Goal: Communication & Community: Connect with others

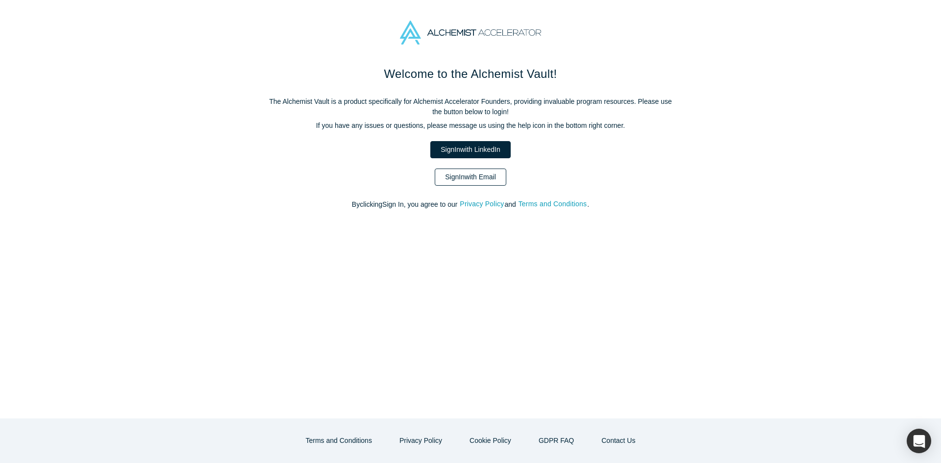
click at [458, 182] on link "Sign In with Email" at bounding box center [471, 177] width 72 height 17
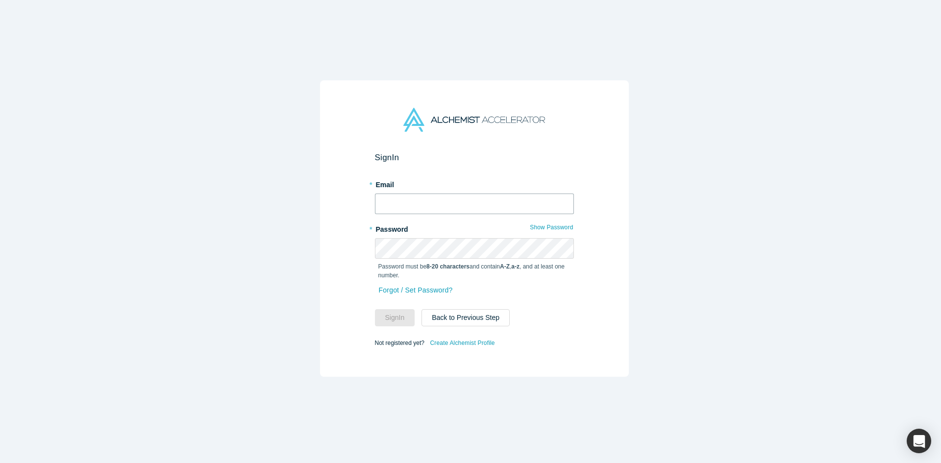
click at [399, 194] on input "text" at bounding box center [474, 204] width 199 height 21
type input "shine@xitester.com"
click at [390, 313] on button "Sign In" at bounding box center [395, 317] width 40 height 17
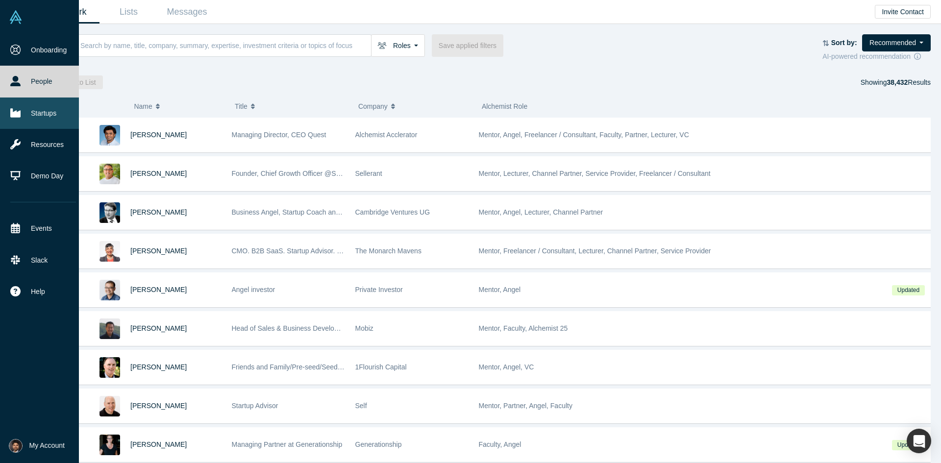
click at [18, 113] on icon at bounding box center [15, 112] width 10 height 9
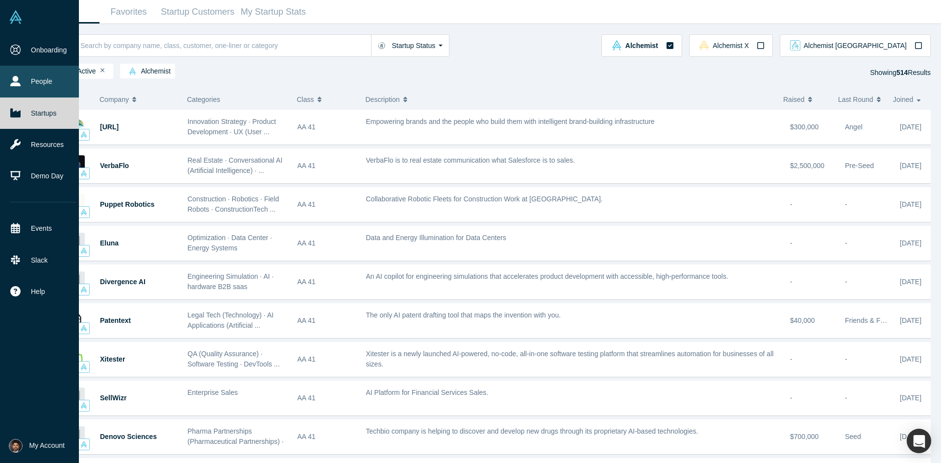
click at [16, 86] on icon at bounding box center [15, 81] width 10 height 10
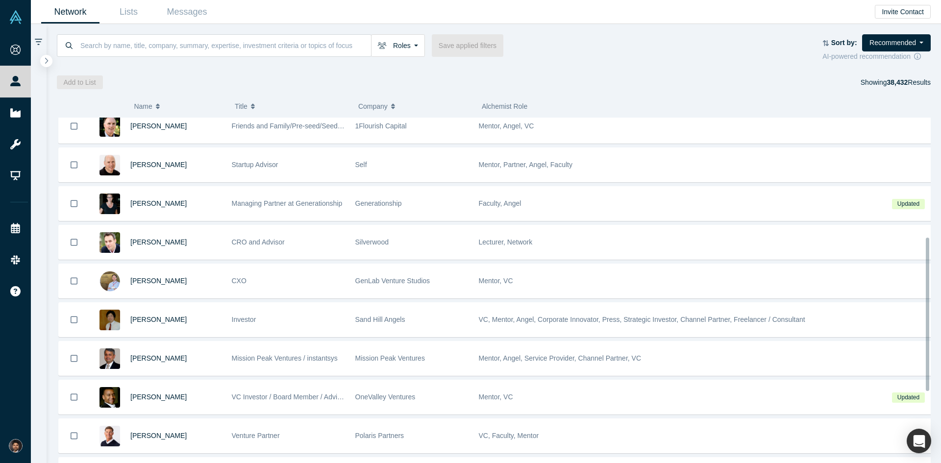
scroll to position [294, 0]
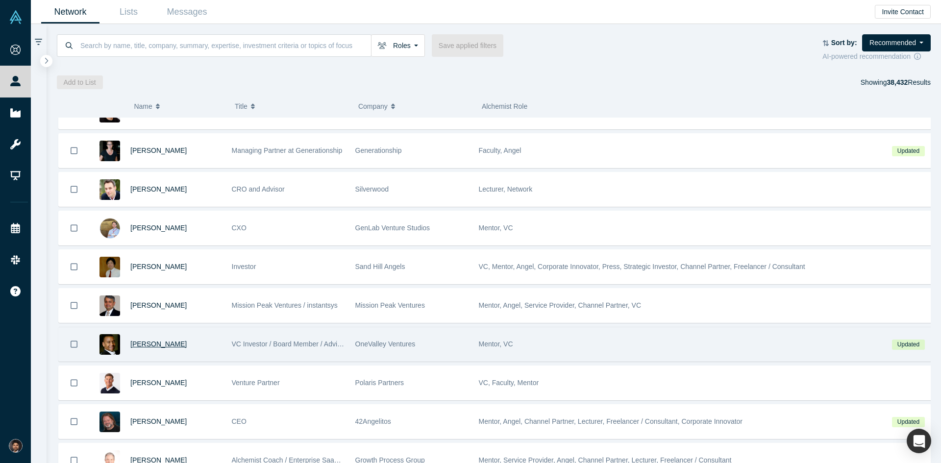
click at [147, 345] on span "Juan Scarlett" at bounding box center [158, 344] width 56 height 8
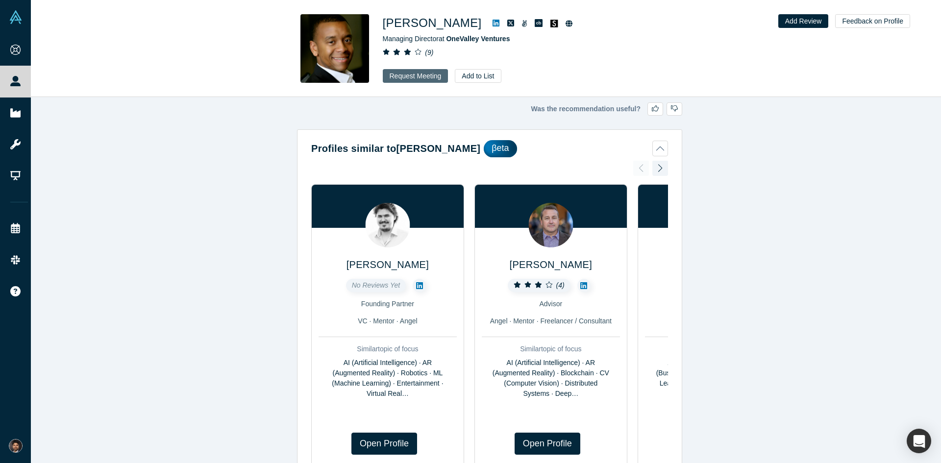
click at [432, 74] on button "Request Meeting" at bounding box center [416, 76] width 66 height 14
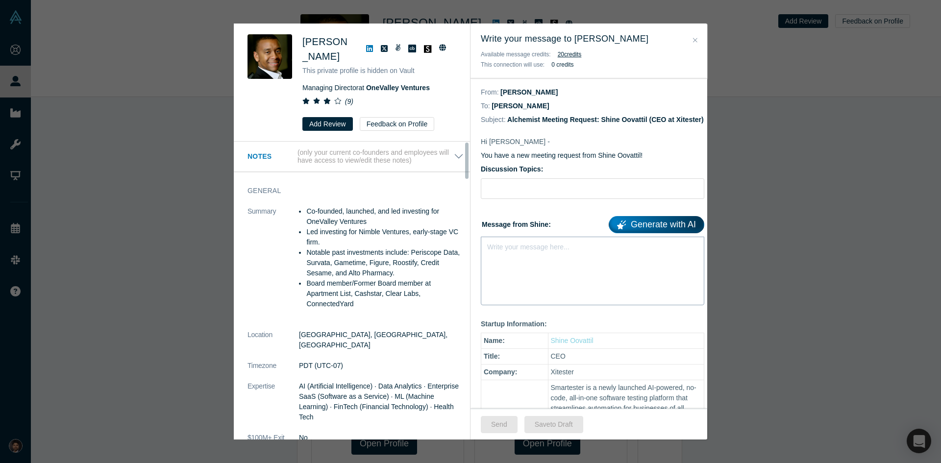
click at [515, 275] on div "Write your message here..." at bounding box center [593, 271] width 224 height 69
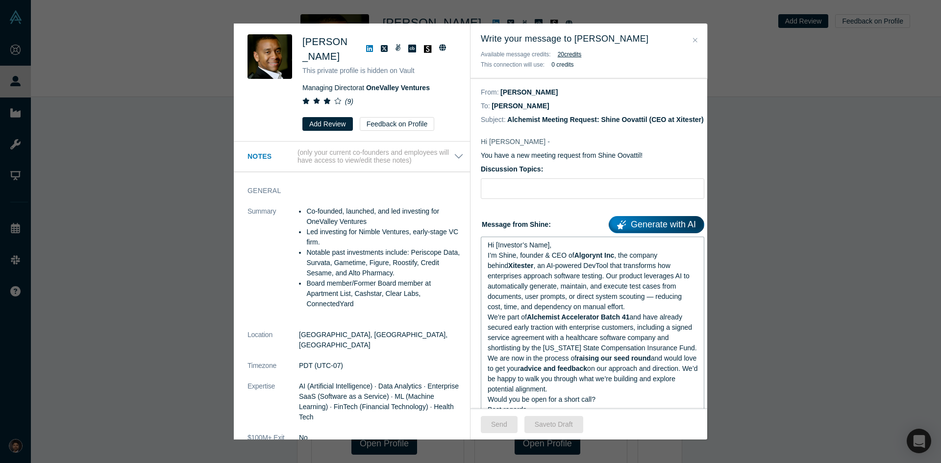
click at [559, 250] on div "Hi [Investor’s Name]," at bounding box center [593, 245] width 210 height 10
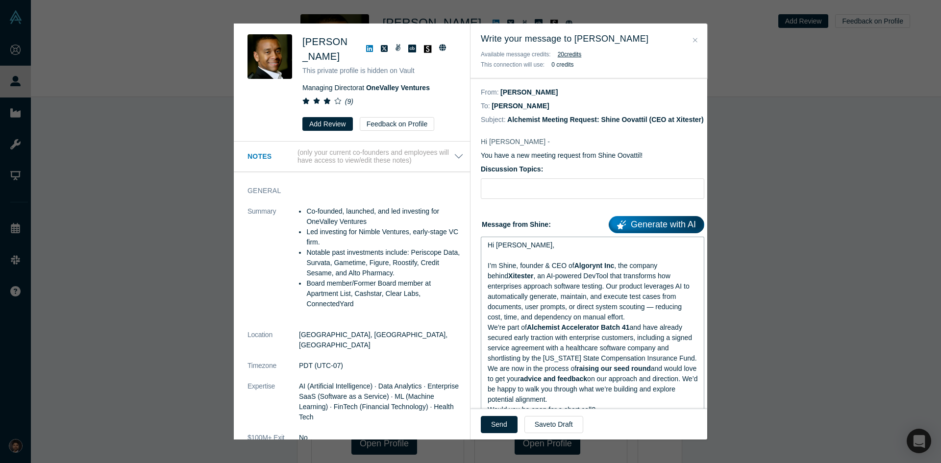
click at [634, 323] on div "I’m Shine, founder & CEO of Algorynt Inc , the company behind Xitester , an AI-…" at bounding box center [593, 292] width 210 height 62
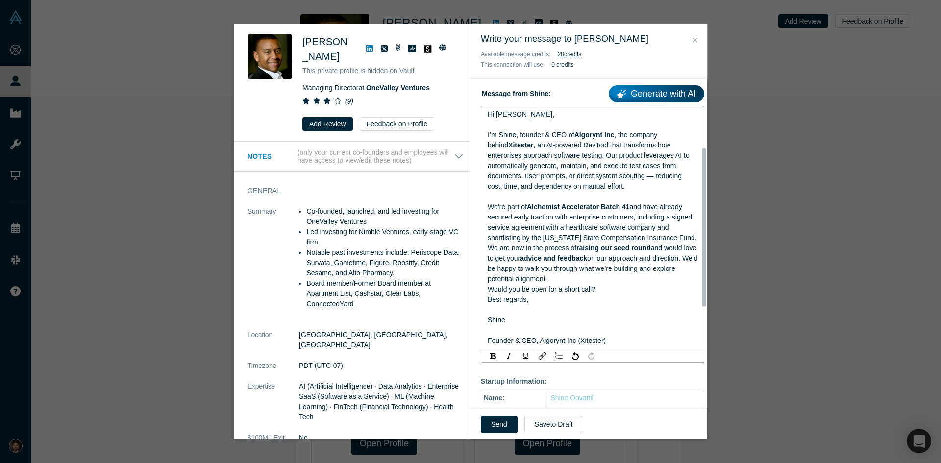
scroll to position [147, 0]
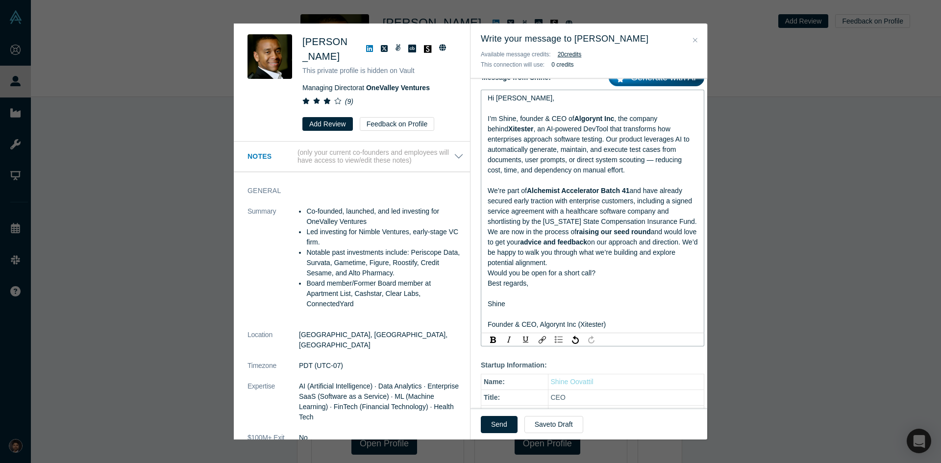
click at [687, 227] on div "We’re part of Alchemist Accelerator Batch 41 and have already secured early tra…" at bounding box center [593, 206] width 210 height 41
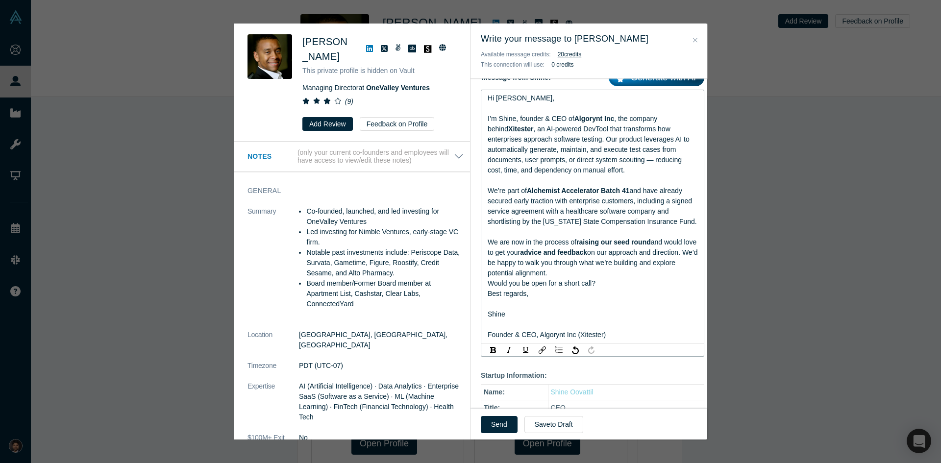
click at [619, 289] on div "Would you be open for a short call?" at bounding box center [593, 283] width 210 height 10
click at [611, 278] on div "We are now in the process of raising our seed round and would love to get your …" at bounding box center [593, 257] width 210 height 41
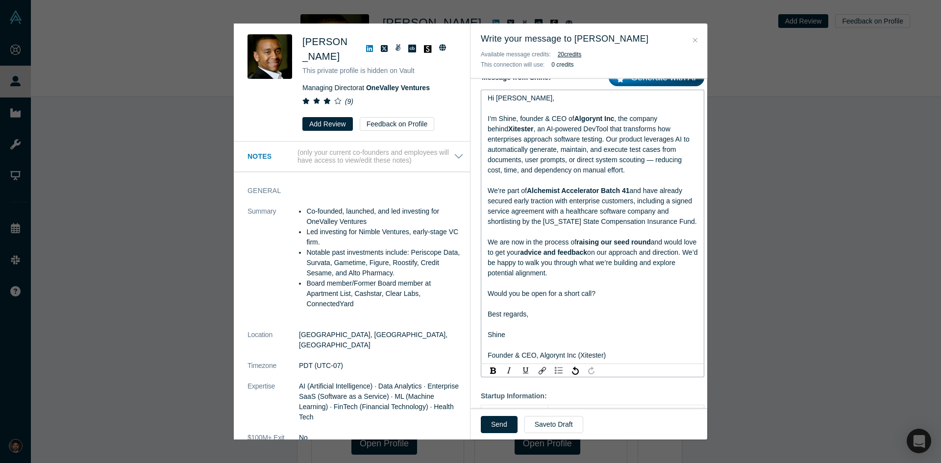
click at [593, 330] on div "rdw-editor" at bounding box center [593, 325] width 210 height 10
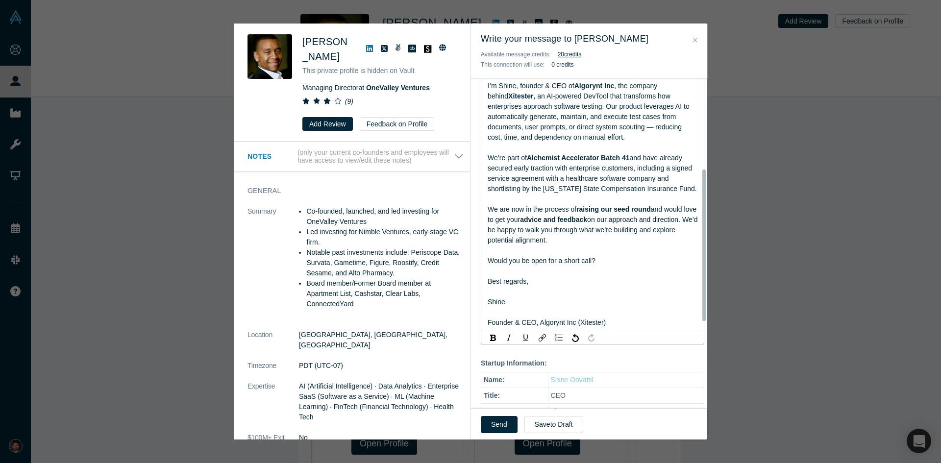
scroll to position [196, 0]
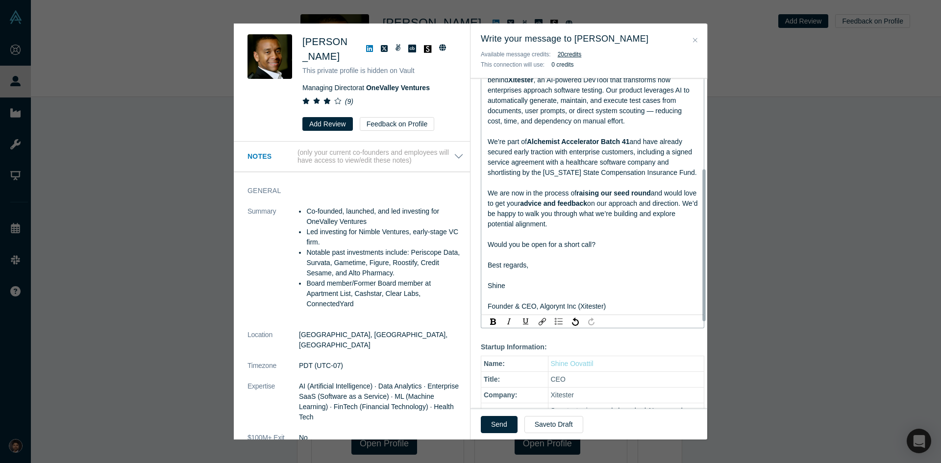
click at [554, 301] on div "rdw-editor" at bounding box center [593, 296] width 210 height 10
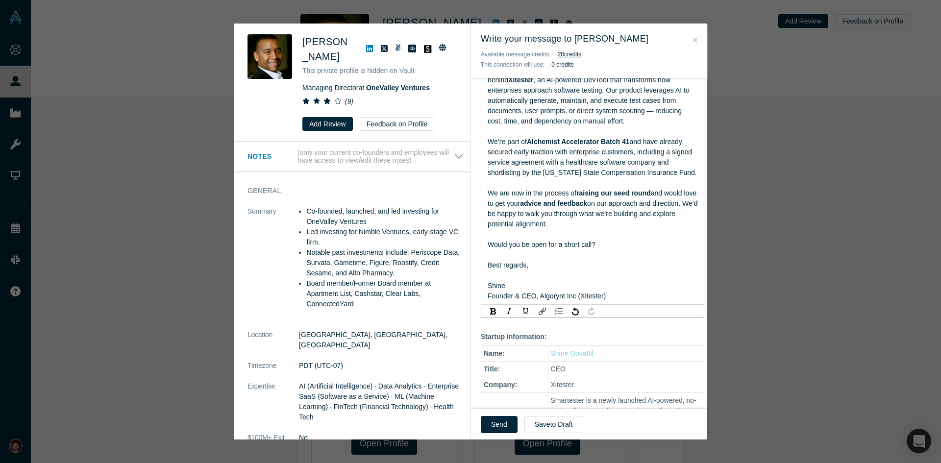
click at [612, 301] on div "Founder & CEO, Algorynt Inc (Xitester)" at bounding box center [593, 296] width 210 height 10
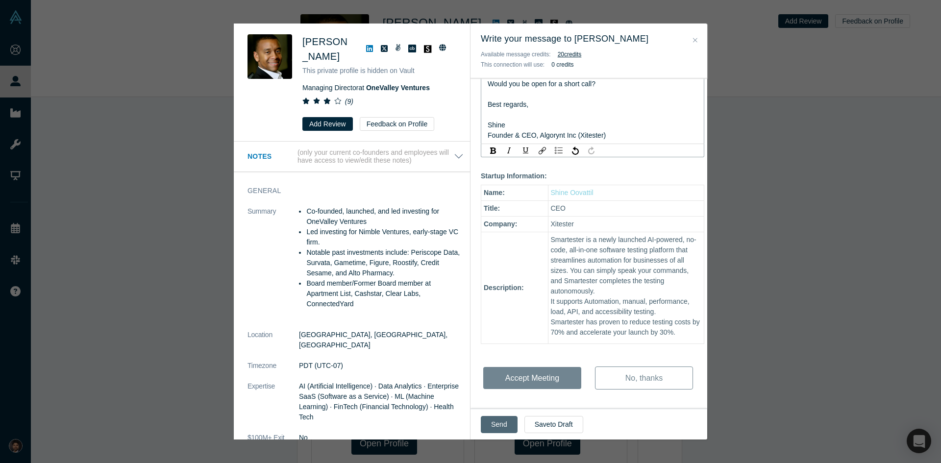
scroll to position [361, 0]
click at [500, 425] on button "Send" at bounding box center [499, 424] width 37 height 17
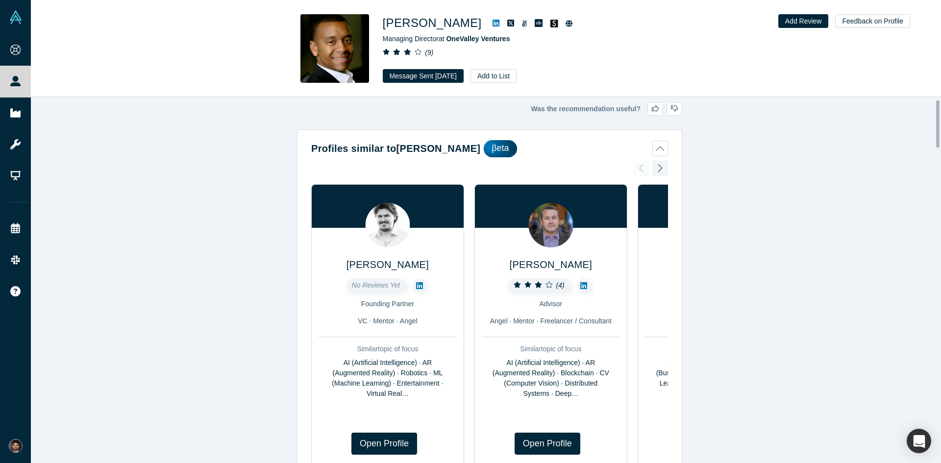
scroll to position [49, 0]
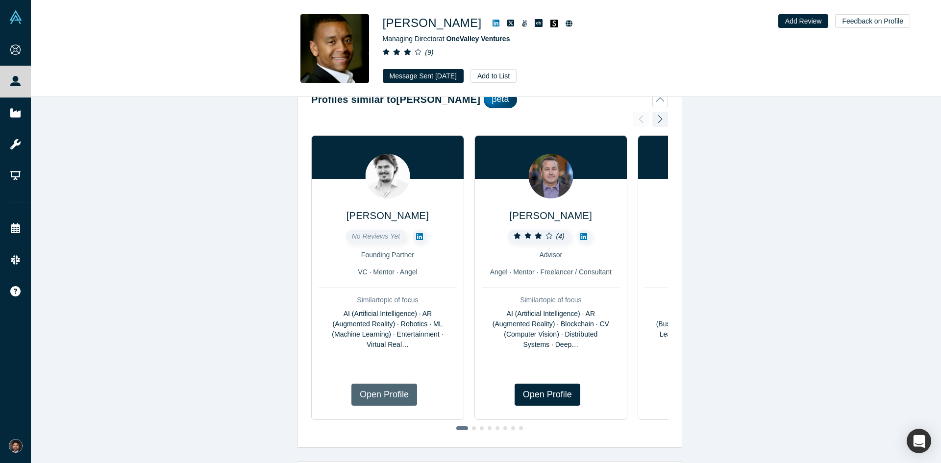
click at [379, 388] on link "Open Profile" at bounding box center [384, 395] width 66 height 22
click at [548, 400] on link "Open Profile" at bounding box center [548, 395] width 66 height 22
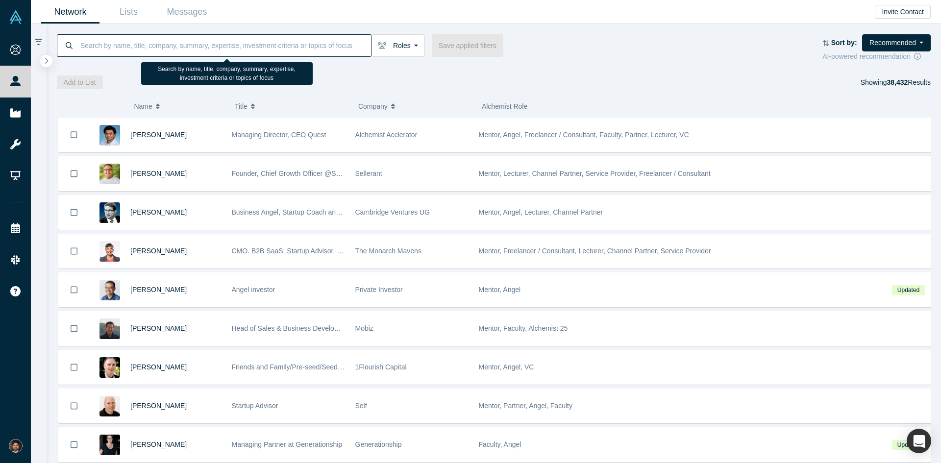
click at [124, 44] on input at bounding box center [225, 45] width 292 height 23
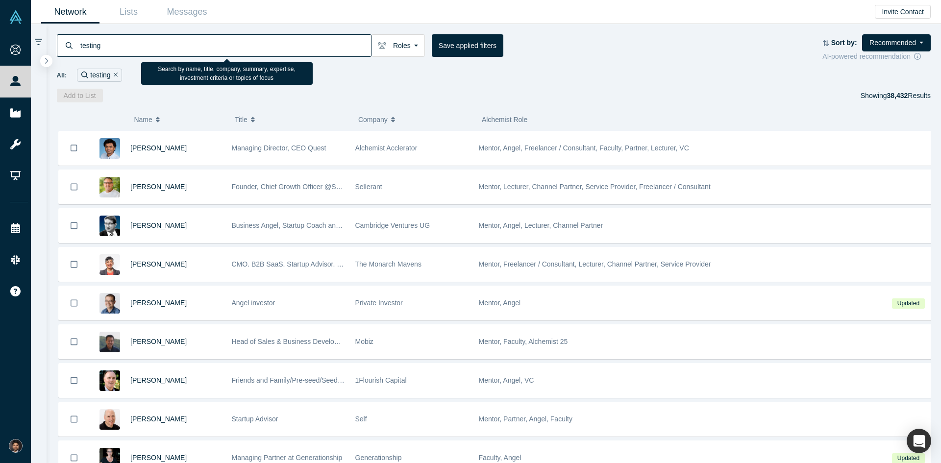
type input "testing"
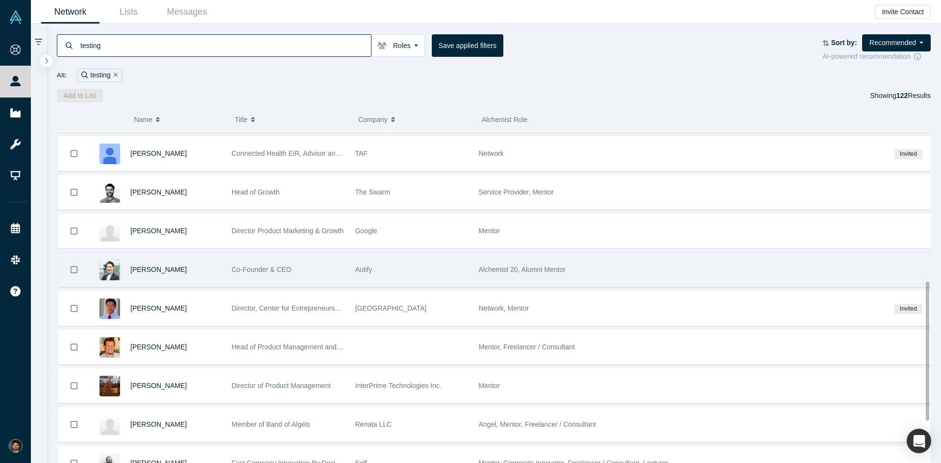
scroll to position [441, 0]
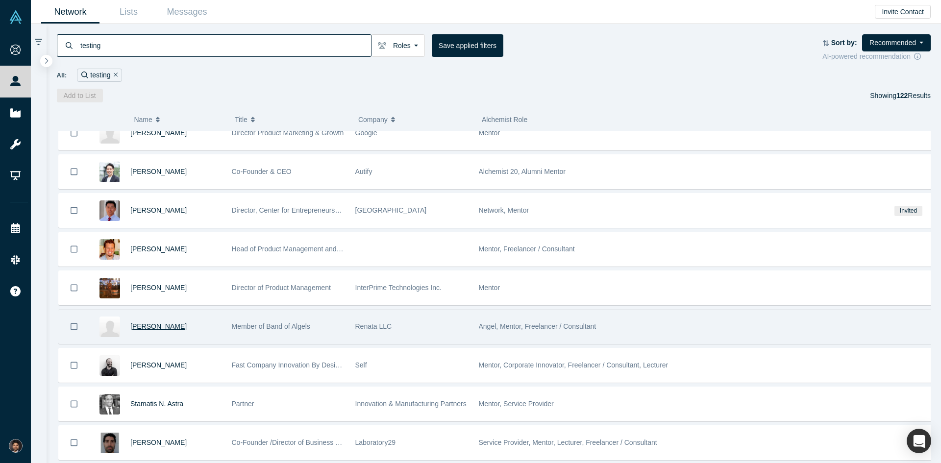
click at [150, 328] on span "Peter Hsi" at bounding box center [158, 327] width 56 height 8
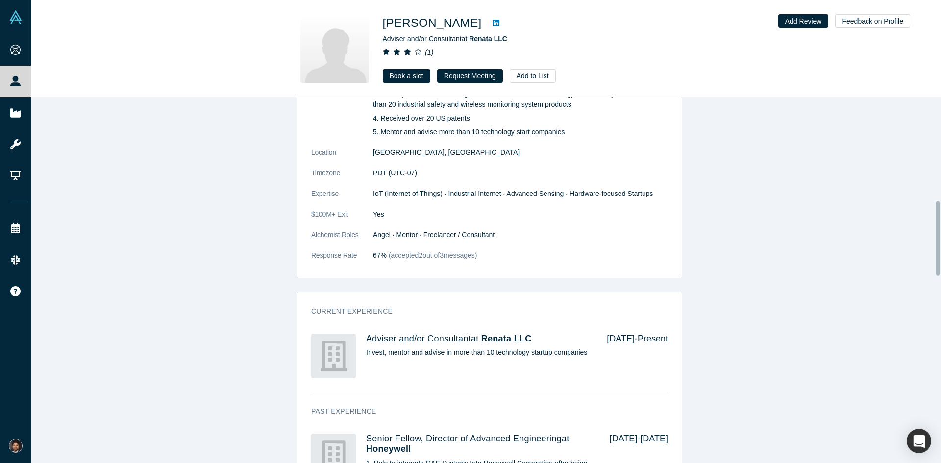
scroll to position [501, 0]
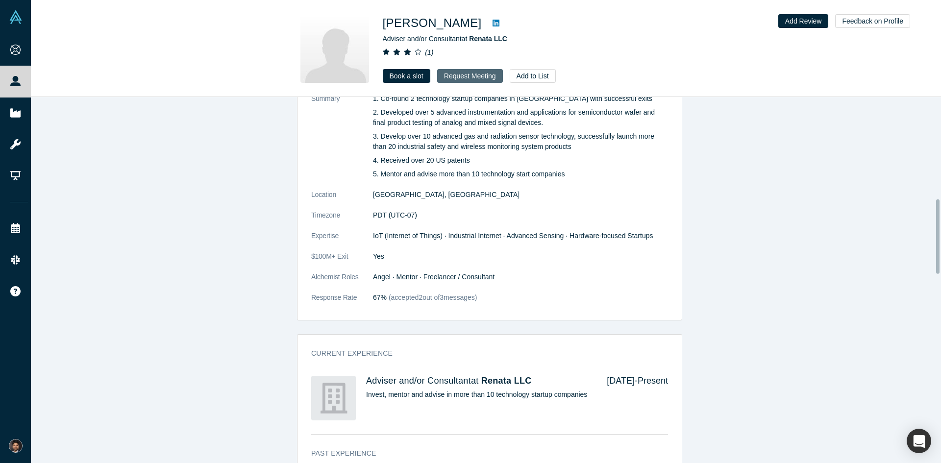
click at [452, 76] on button "Request Meeting" at bounding box center [470, 76] width 66 height 14
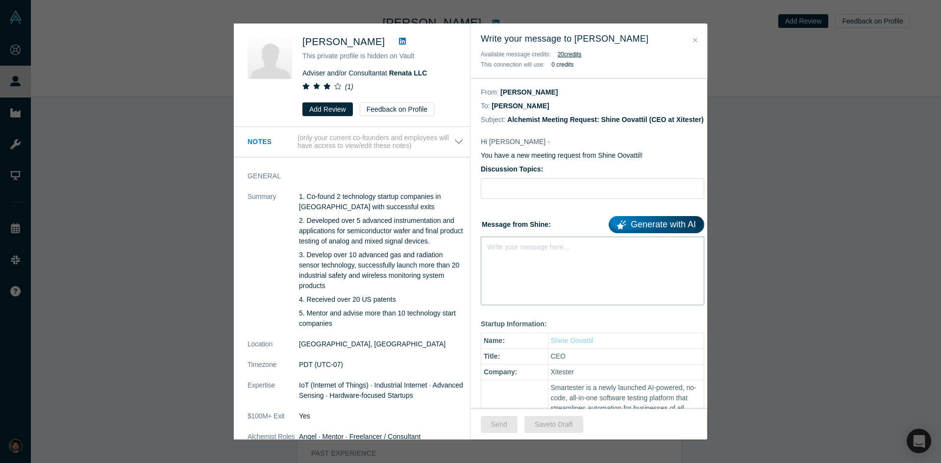
click at [531, 278] on div "Write your message here..." at bounding box center [593, 271] width 224 height 69
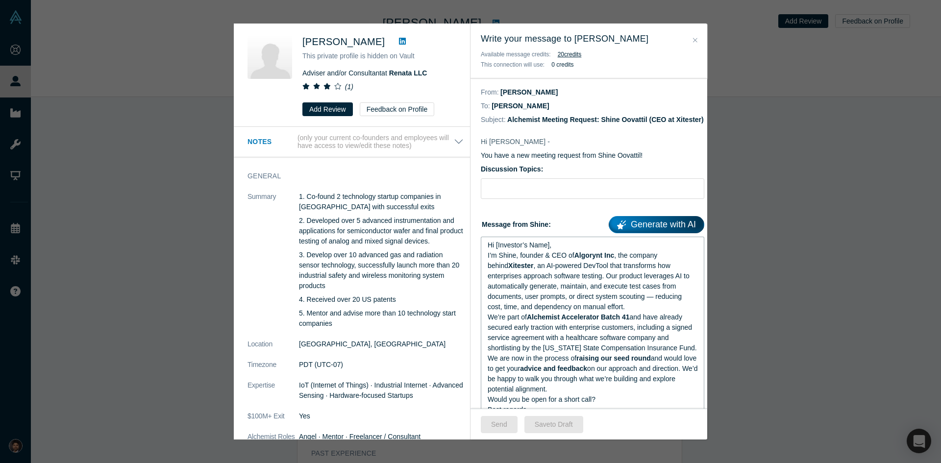
click at [568, 250] on div "Hi [Investor’s Name]," at bounding box center [593, 245] width 210 height 10
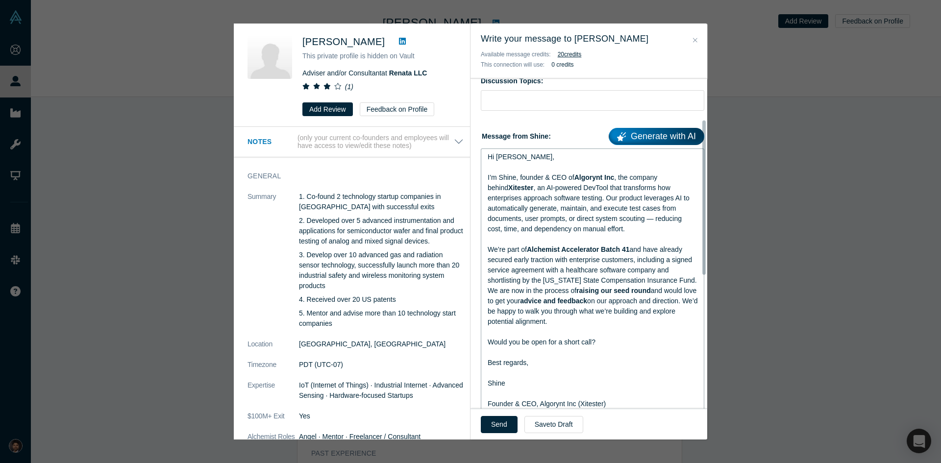
scroll to position [99, 0]
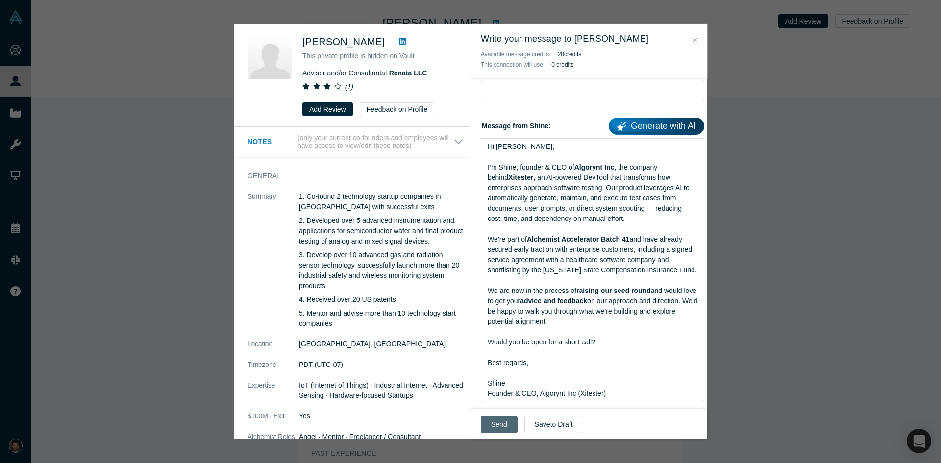
click at [510, 424] on button "Send" at bounding box center [499, 424] width 37 height 17
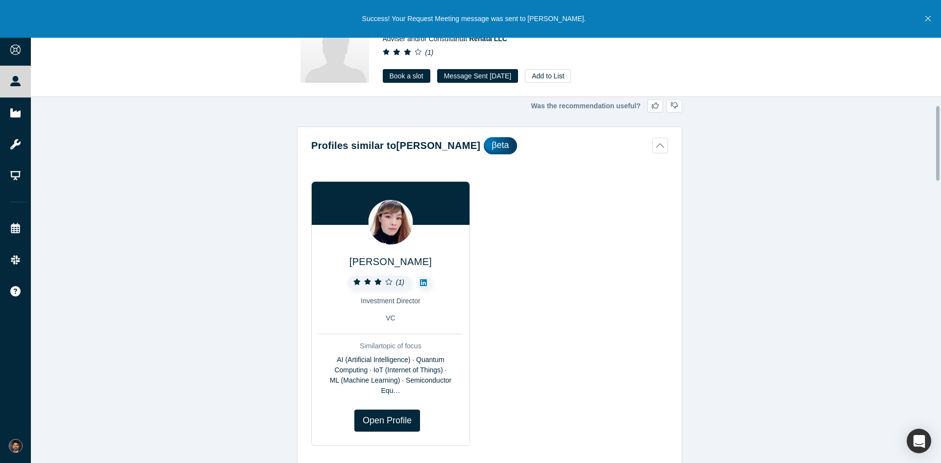
scroll to position [0, 0]
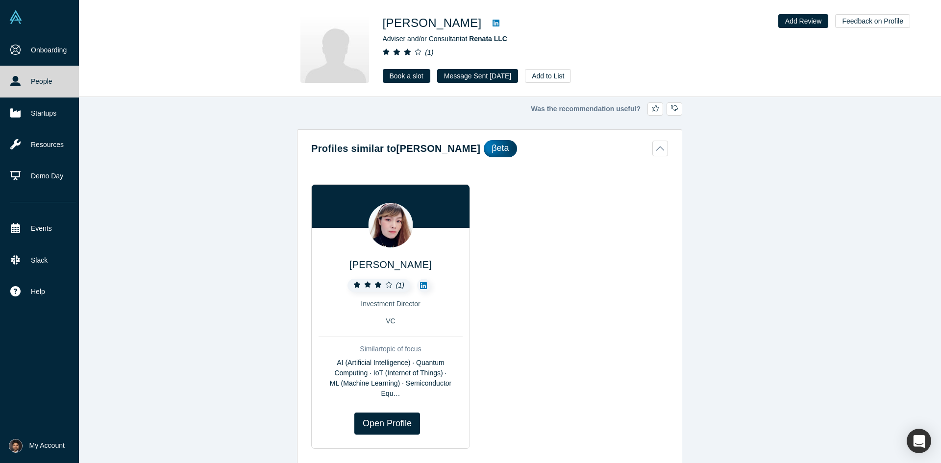
click at [25, 81] on link "People" at bounding box center [43, 81] width 86 height 31
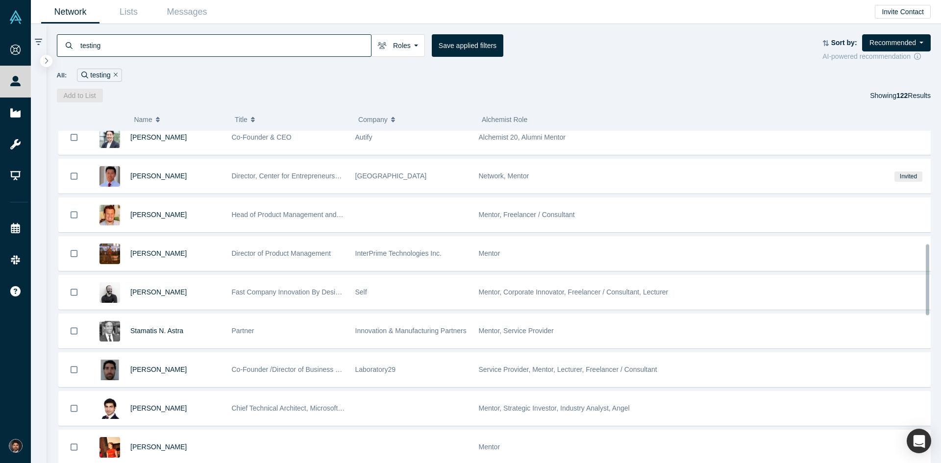
scroll to position [557, 0]
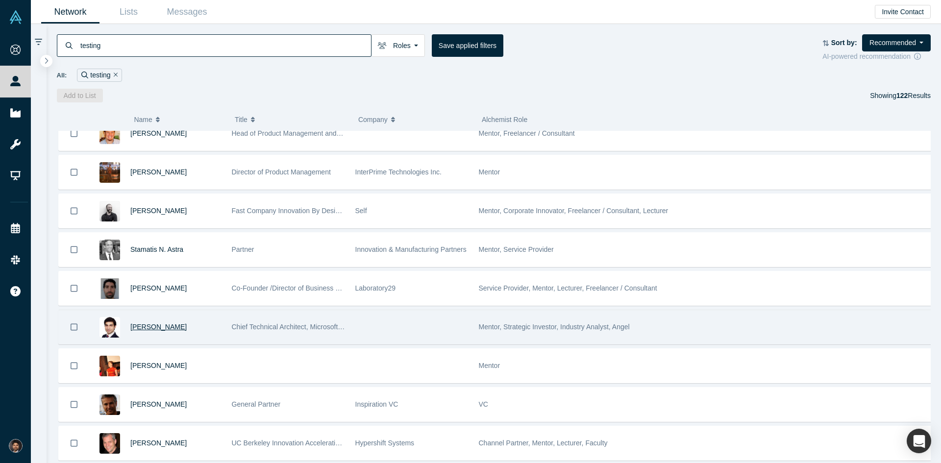
click at [152, 326] on span "Fahd Rafi" at bounding box center [158, 327] width 56 height 8
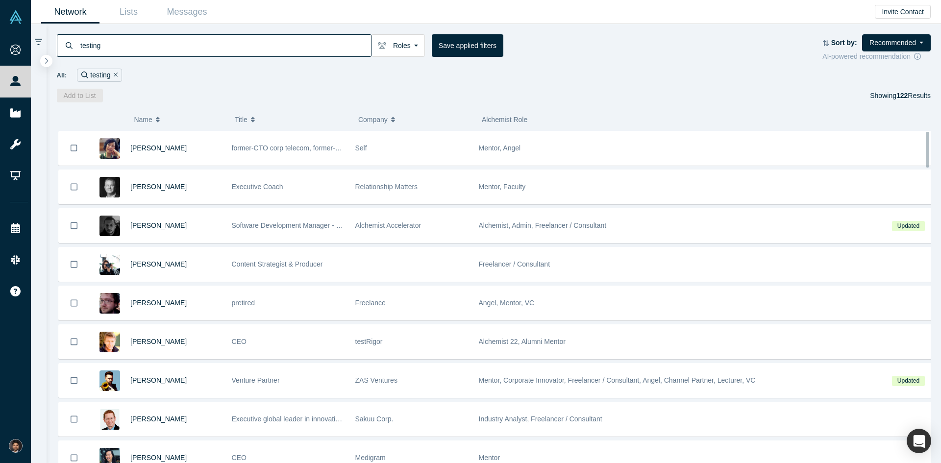
click at [150, 48] on input "testing" at bounding box center [225, 45] width 292 height 23
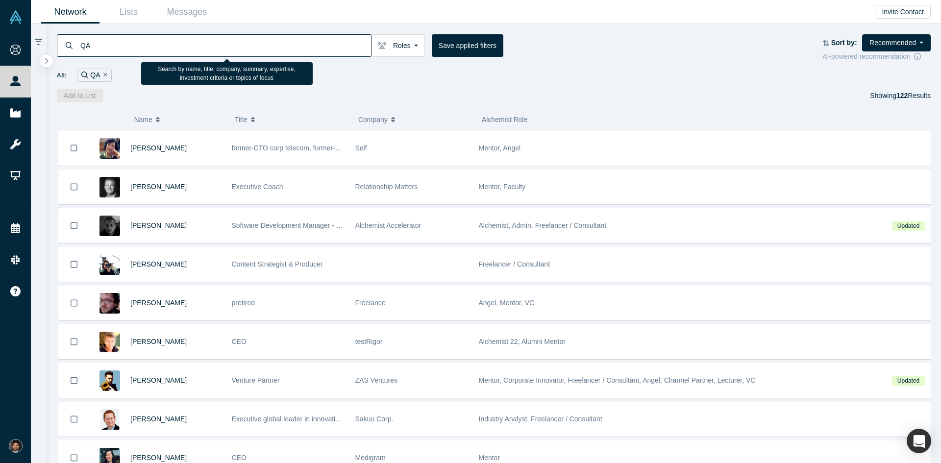
type input "QA"
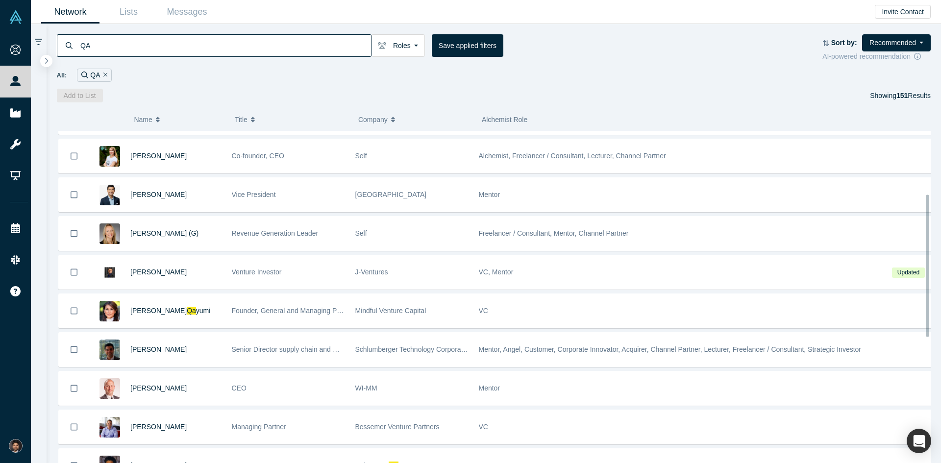
scroll to position [196, 0]
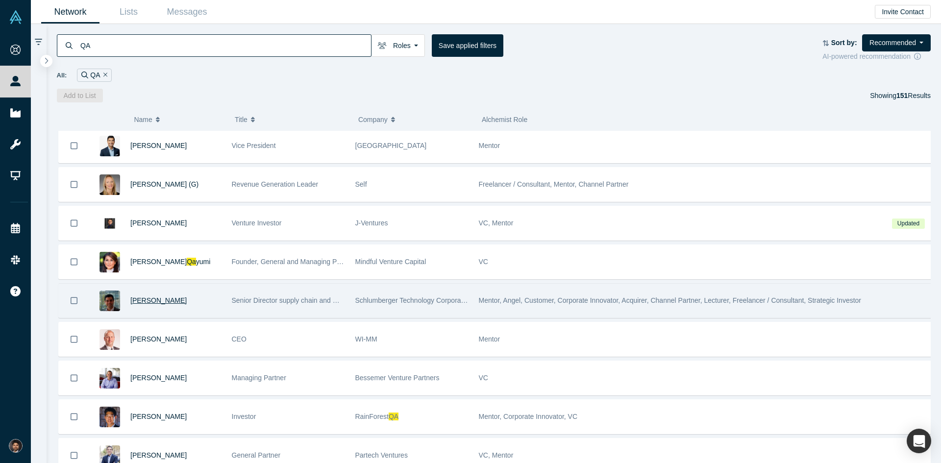
click at [173, 300] on span "Karim M. Mekouar" at bounding box center [158, 301] width 56 height 8
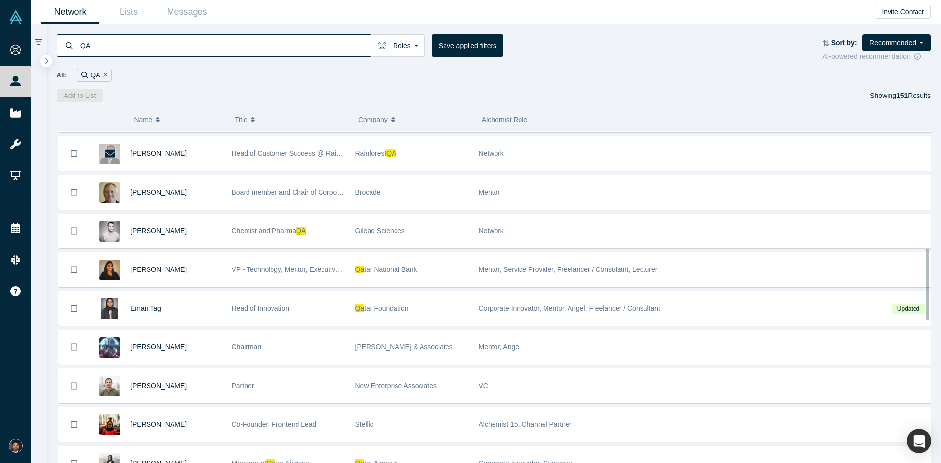
scroll to position [557, 0]
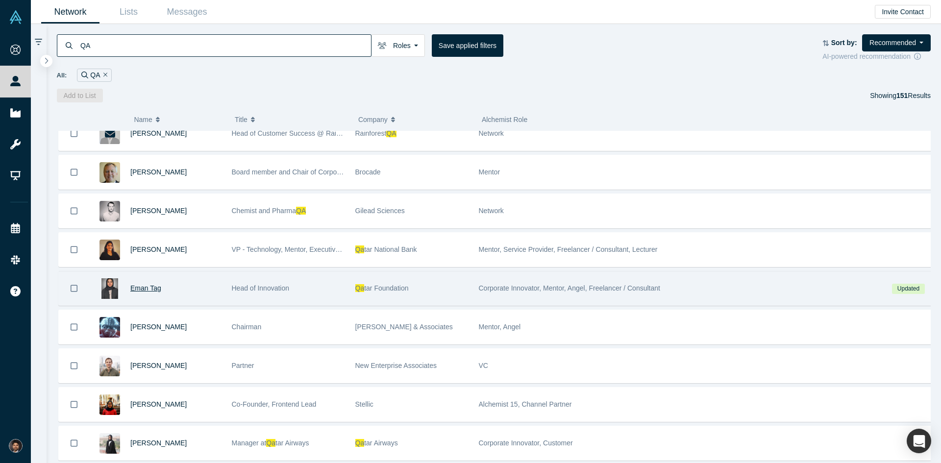
click at [150, 288] on span "Eman Tag" at bounding box center [145, 288] width 31 height 8
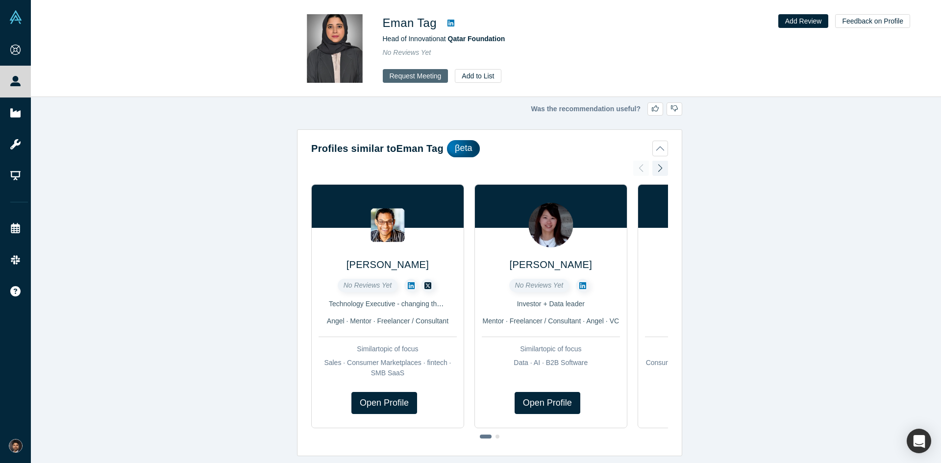
click at [388, 79] on button "Request Meeting" at bounding box center [416, 76] width 66 height 14
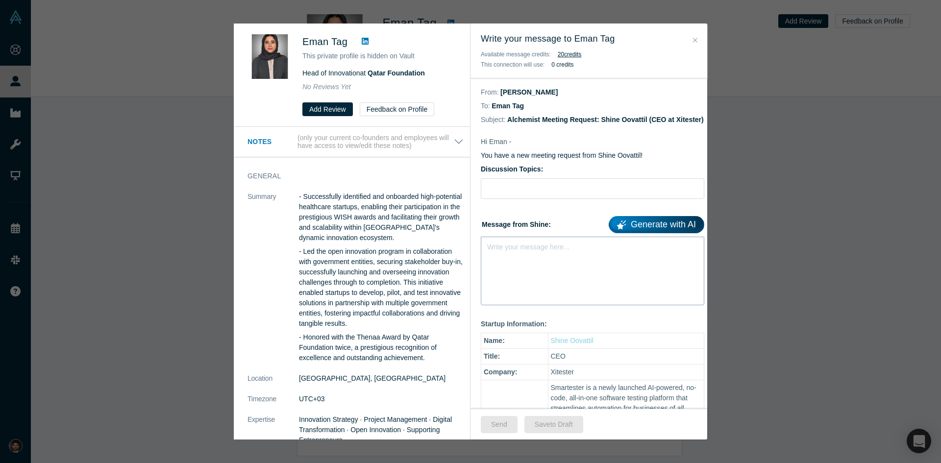
click at [500, 252] on div "Write your message here..." at bounding box center [528, 247] width 82 height 10
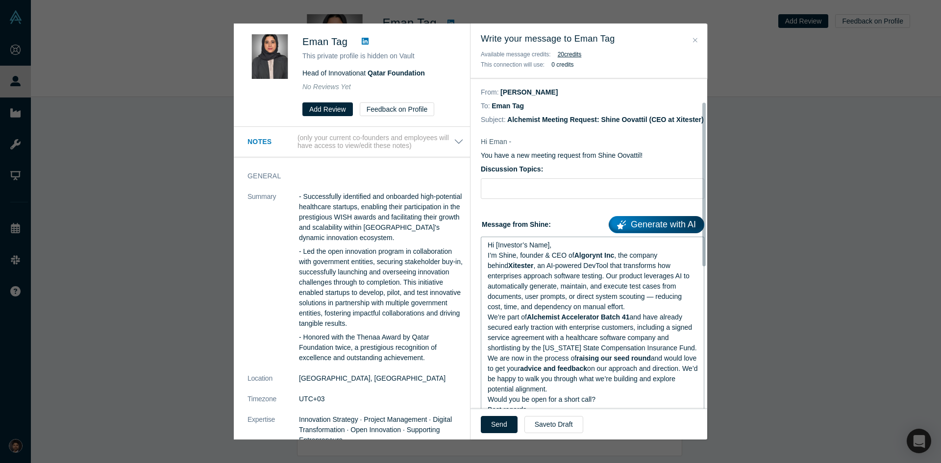
scroll to position [47, 0]
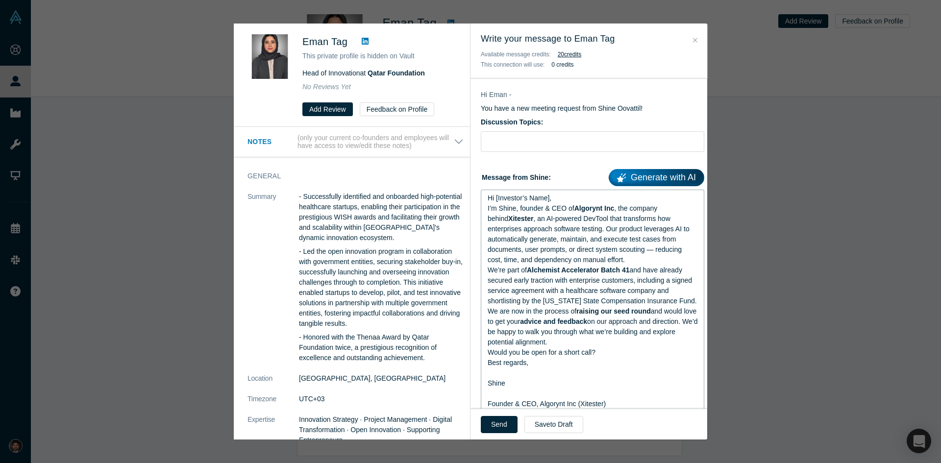
click at [556, 203] on div "Hi [Investor’s Name]," at bounding box center [593, 198] width 210 height 10
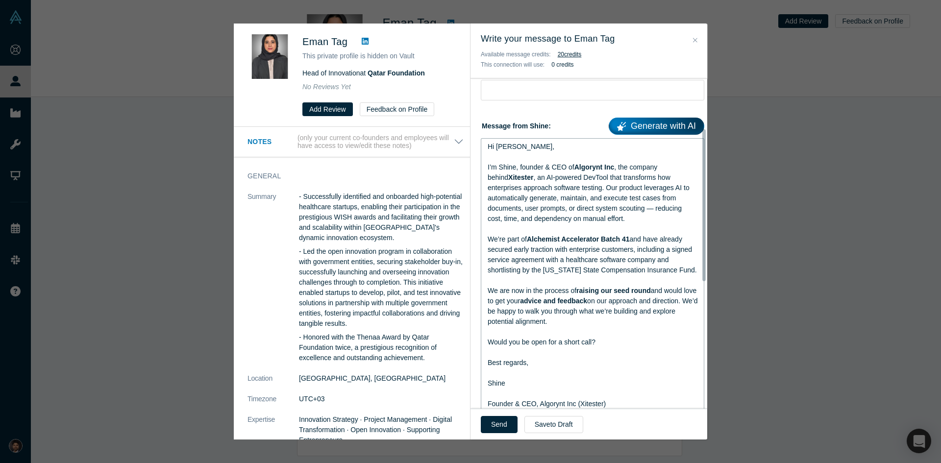
scroll to position [109, 0]
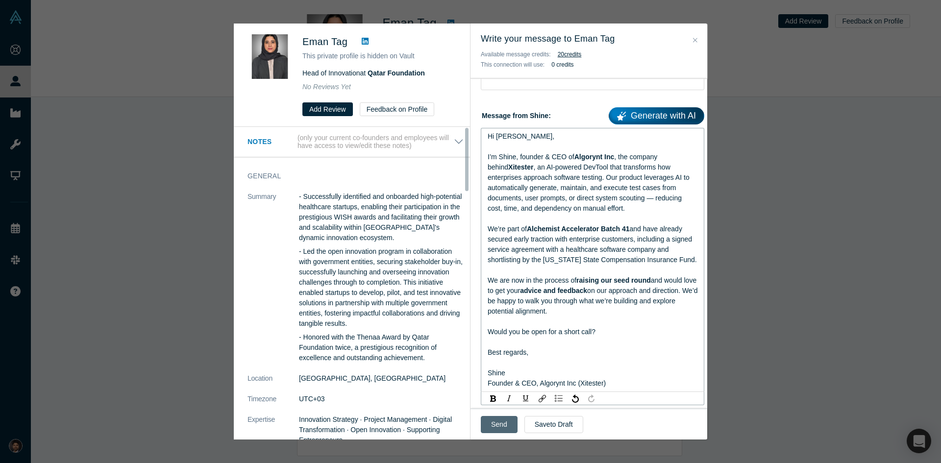
click at [496, 427] on button "Send" at bounding box center [499, 424] width 37 height 17
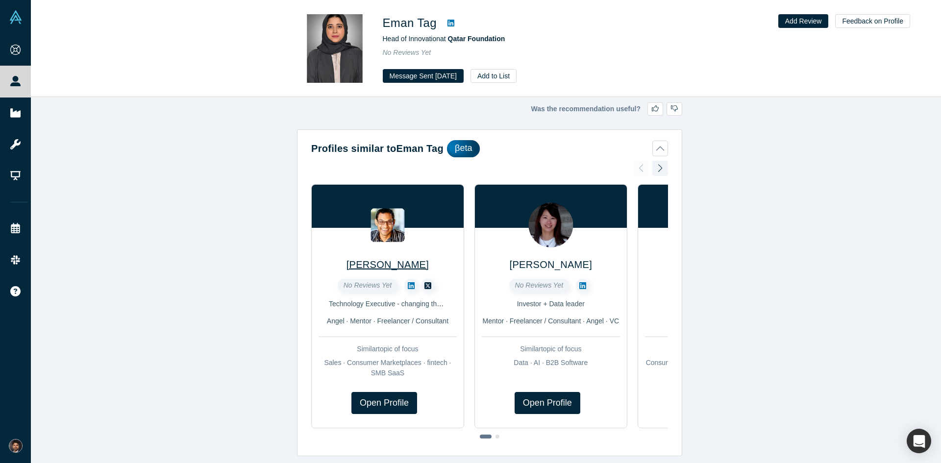
click at [388, 262] on span "[PERSON_NAME]" at bounding box center [388, 264] width 82 height 11
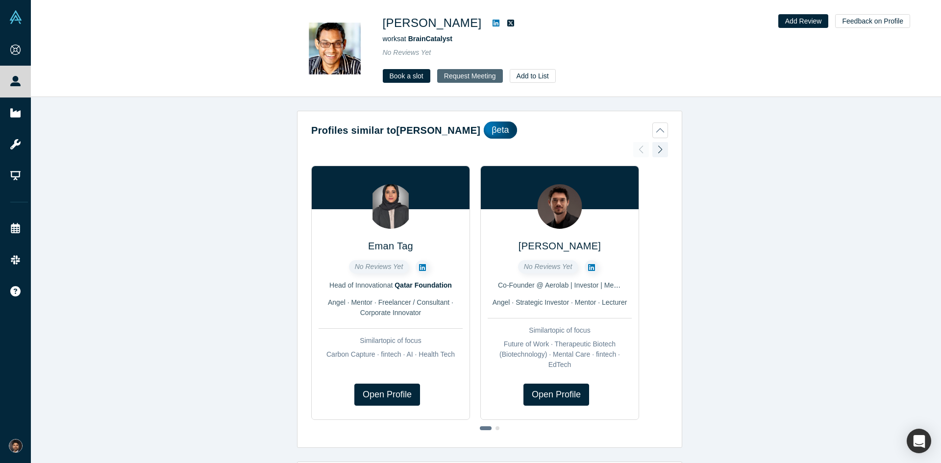
click at [477, 73] on button "Request Meeting" at bounding box center [470, 76] width 66 height 14
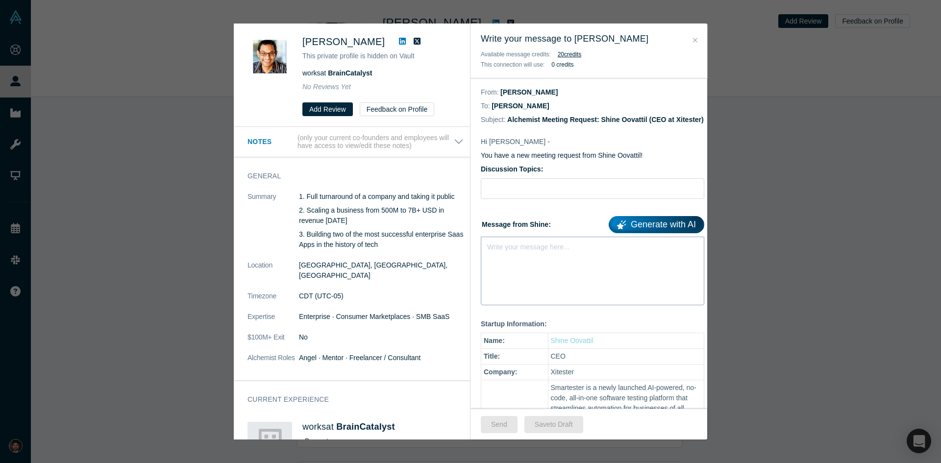
click at [566, 275] on div "Write your message here..." at bounding box center [593, 271] width 224 height 69
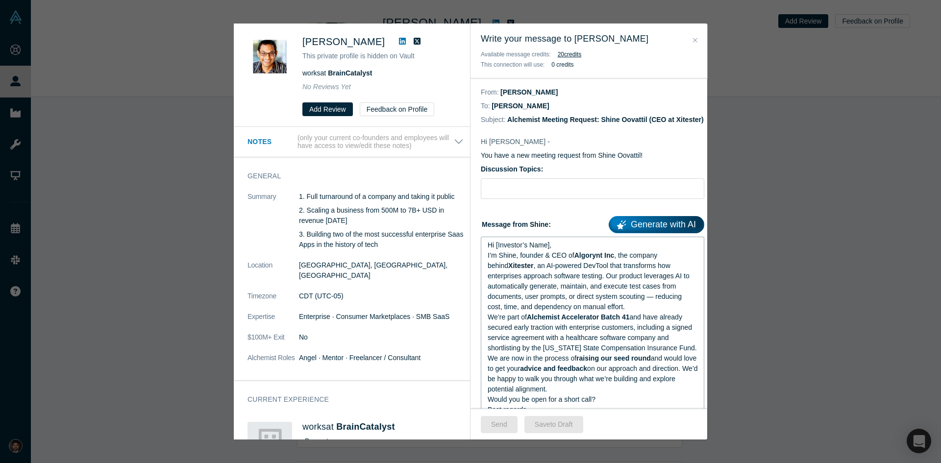
click at [562, 250] on div "Hi [Investor’s Name]," at bounding box center [593, 245] width 210 height 10
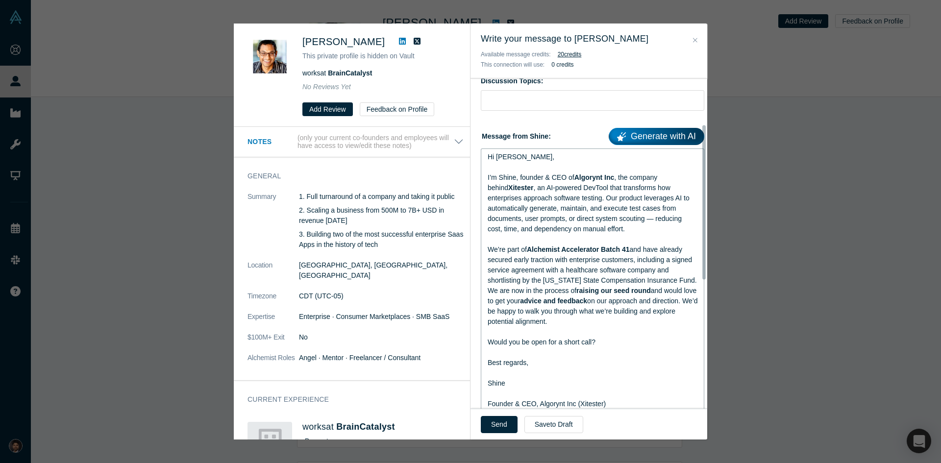
scroll to position [99, 0]
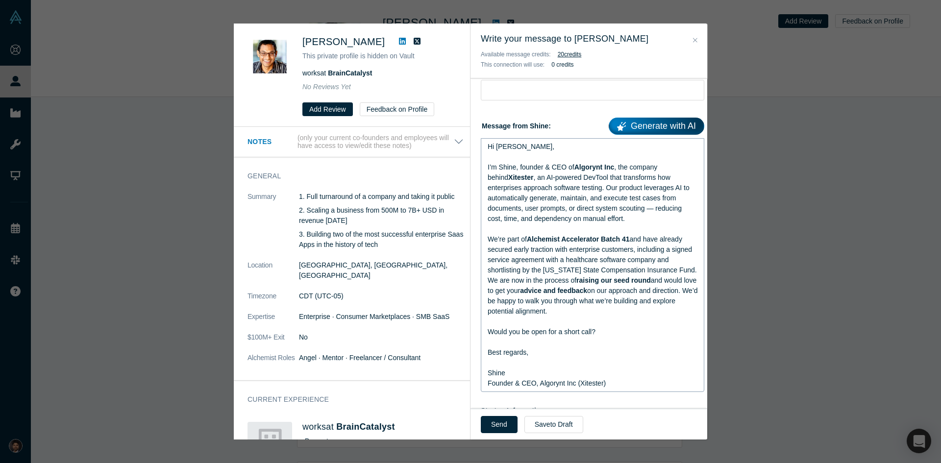
click at [691, 280] on div "Hi Raj, I’m Shine, founder & CEO of Algorynt Inc , the company behind Xitester …" at bounding box center [593, 265] width 224 height 254
click at [687, 275] on div "We’re part of Alchemist Accelerator Batch 41 and have already secured early tra…" at bounding box center [593, 254] width 210 height 41
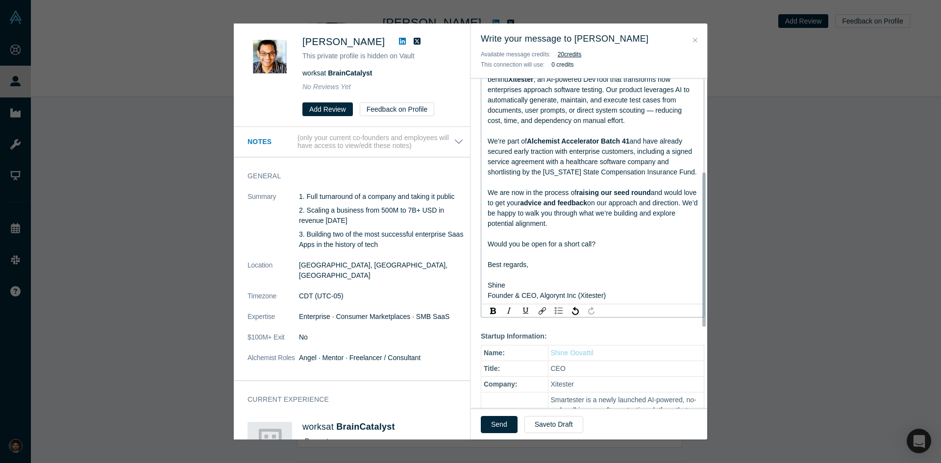
scroll to position [246, 0]
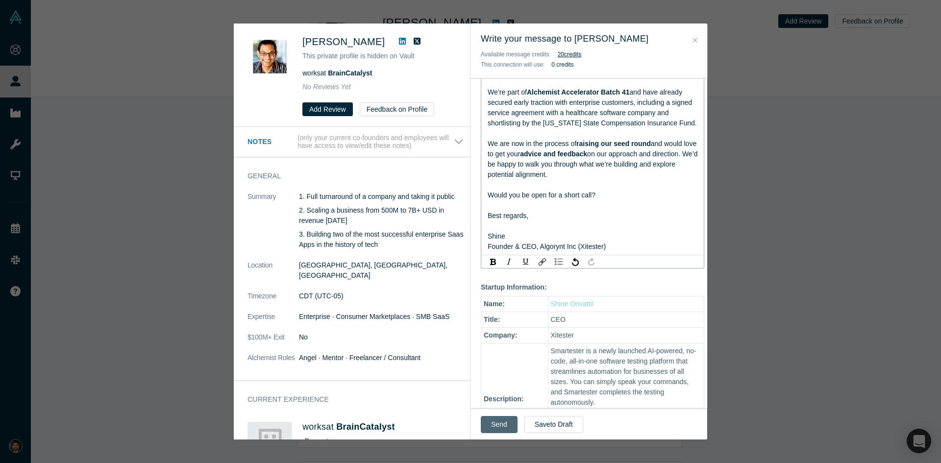
click at [498, 424] on button "Send" at bounding box center [499, 424] width 37 height 17
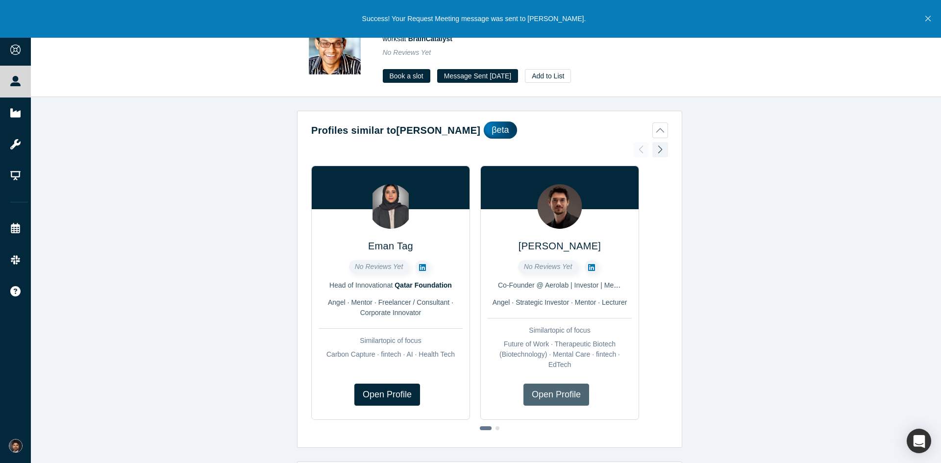
click at [564, 386] on link "Open Profile" at bounding box center [557, 395] width 66 height 22
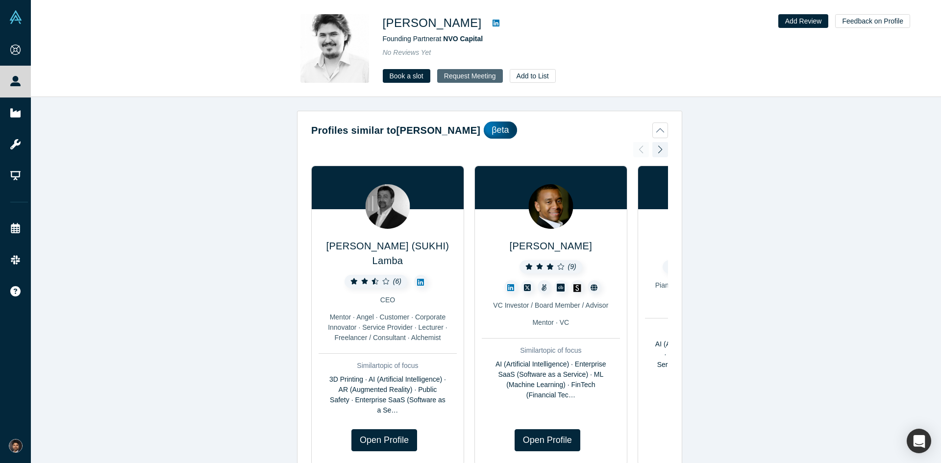
click at [472, 77] on button "Request Meeting" at bounding box center [470, 76] width 66 height 14
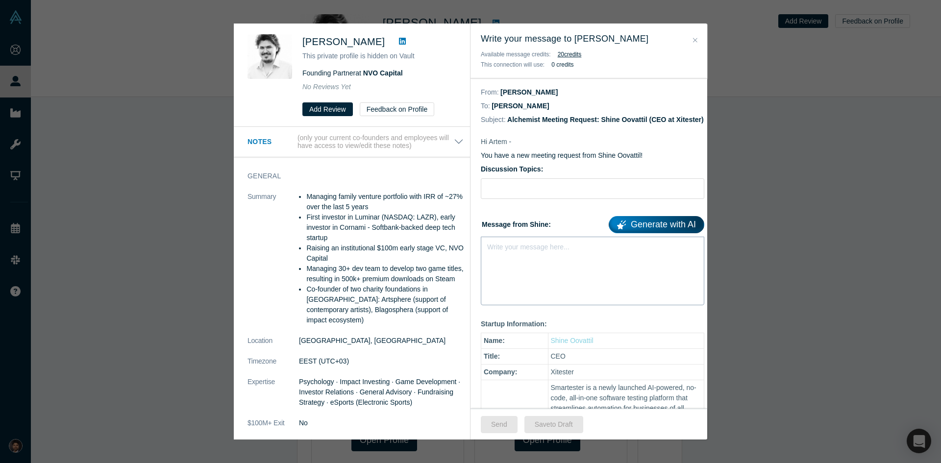
click at [547, 275] on div "Write your message here..." at bounding box center [593, 271] width 224 height 69
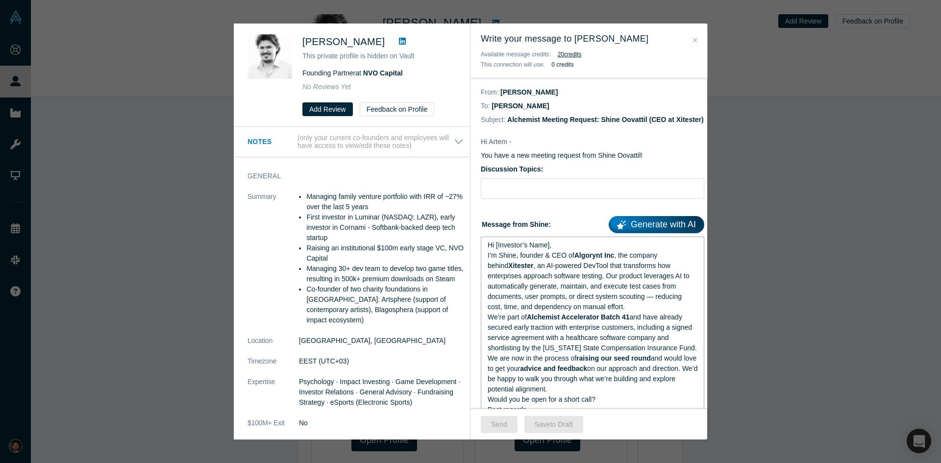
click at [552, 250] on div "Hi [Investor’s Name]," at bounding box center [593, 245] width 210 height 10
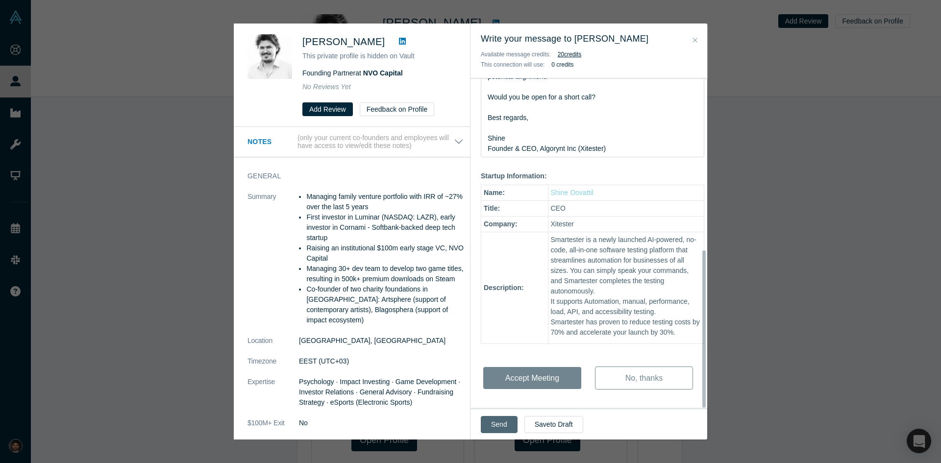
scroll to position [361, 0]
click at [499, 424] on button "Send" at bounding box center [499, 424] width 37 height 17
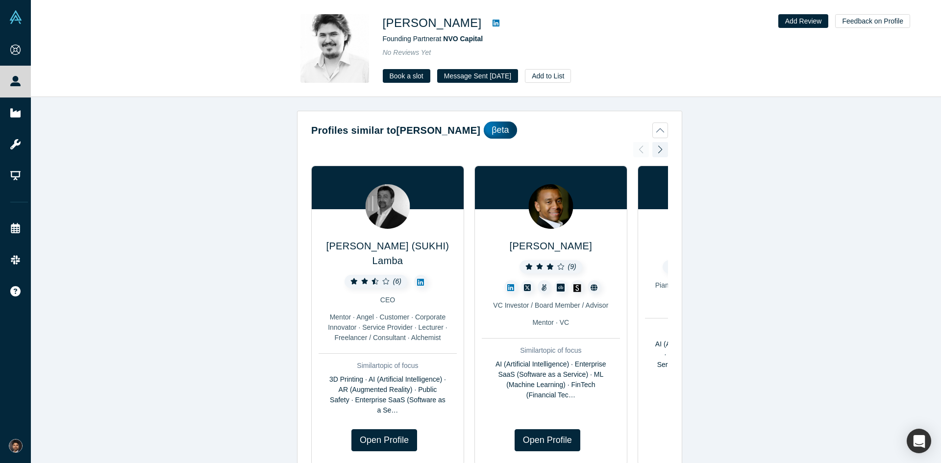
click at [653, 152] on div at bounding box center [660, 150] width 16 height 22
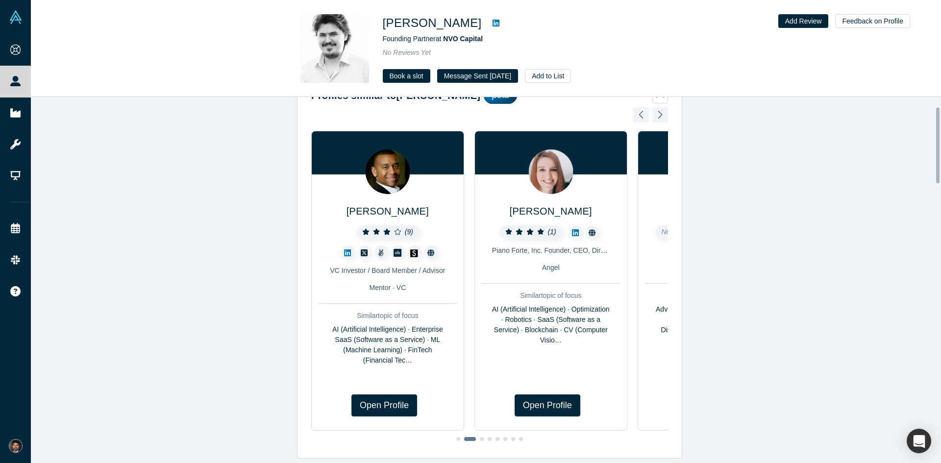
scroll to position [49, 0]
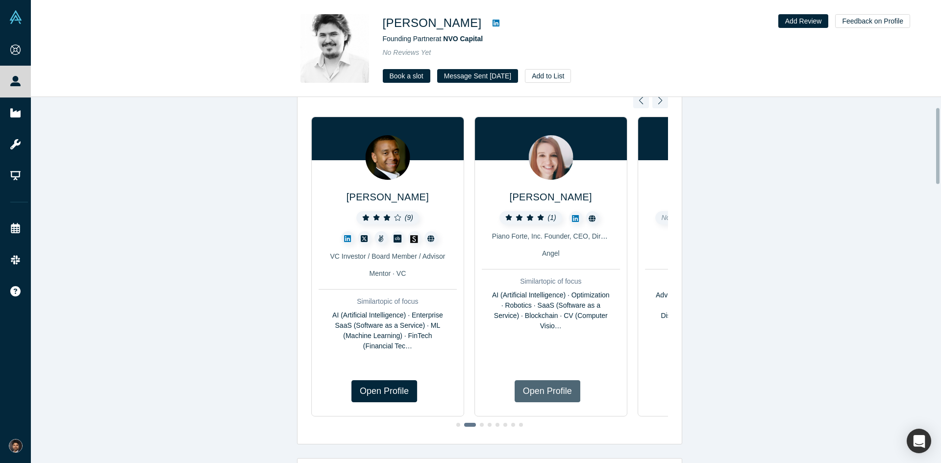
click at [555, 380] on link "Open Profile" at bounding box center [548, 391] width 66 height 22
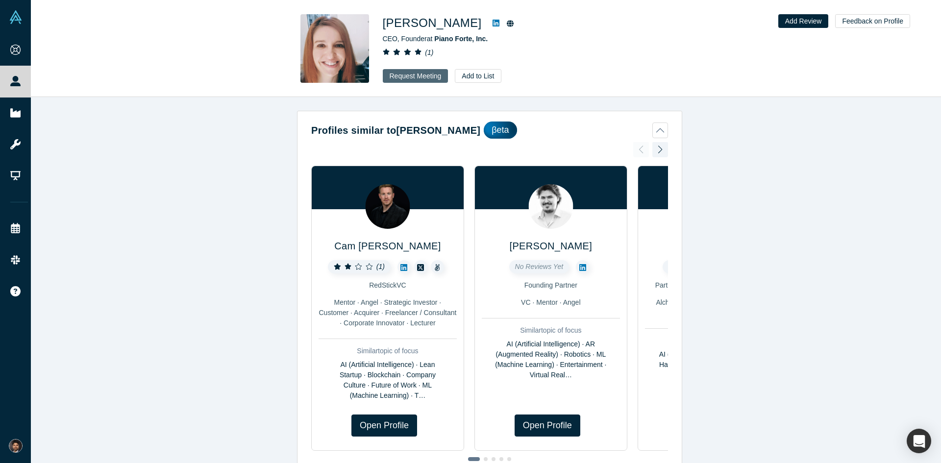
click at [413, 78] on button "Request Meeting" at bounding box center [416, 76] width 66 height 14
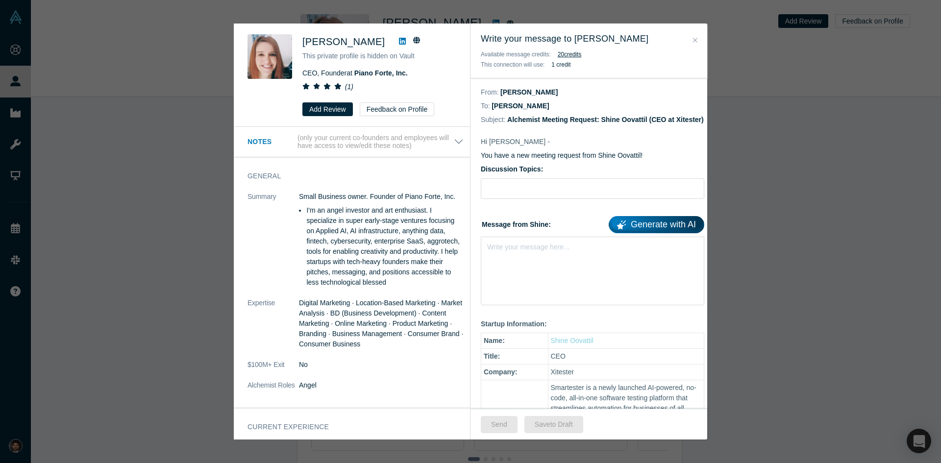
click at [696, 40] on icon "Close" at bounding box center [695, 40] width 4 height 7
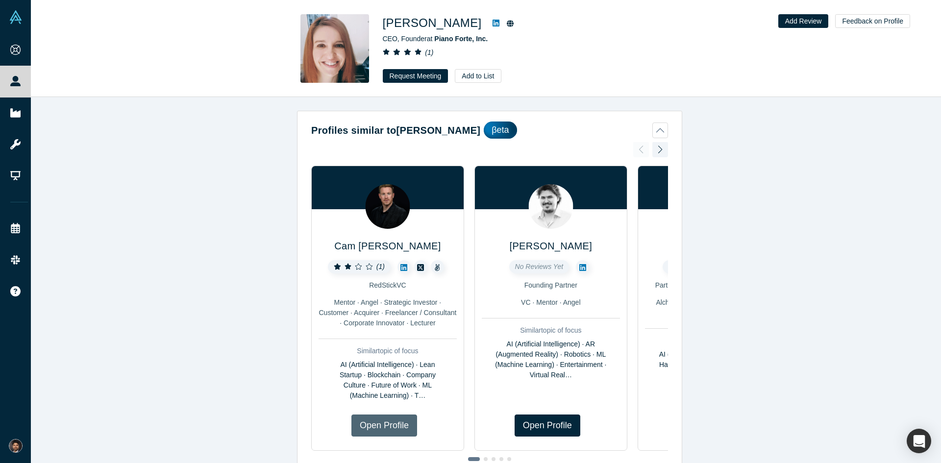
click at [399, 427] on link "Open Profile" at bounding box center [384, 426] width 66 height 22
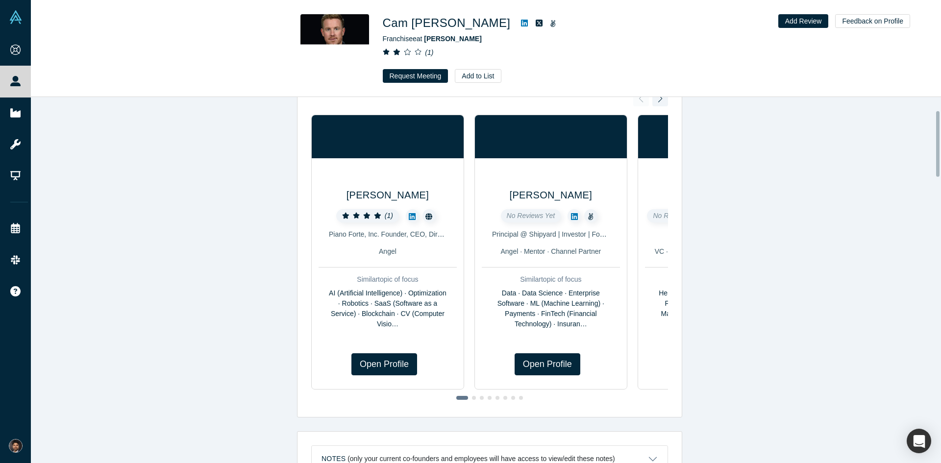
scroll to position [49, 0]
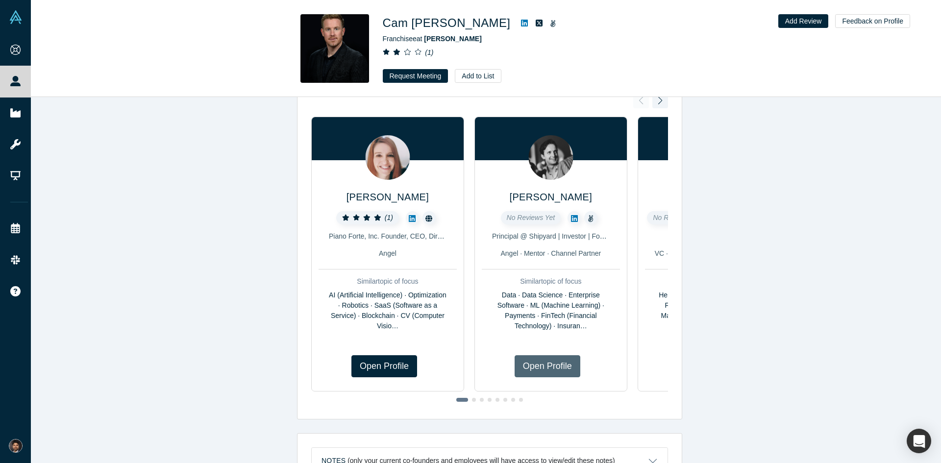
click at [528, 355] on link "Open Profile" at bounding box center [548, 366] width 66 height 22
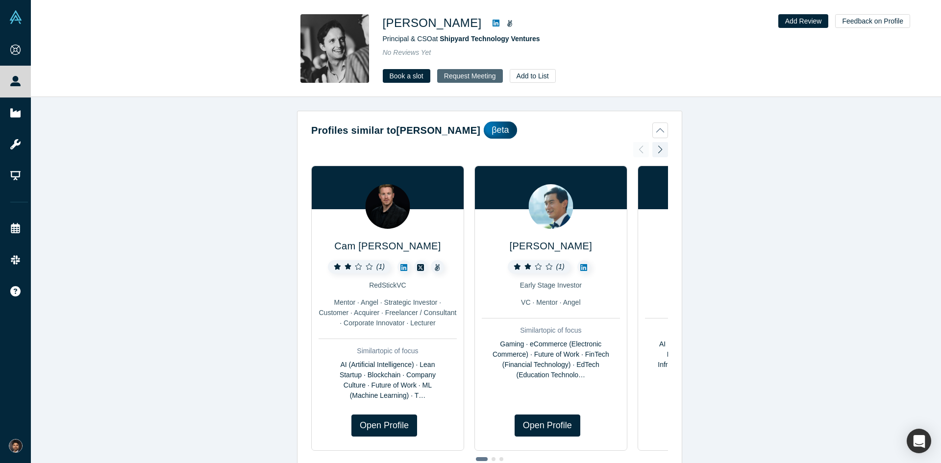
click at [463, 76] on button "Request Meeting" at bounding box center [470, 76] width 66 height 14
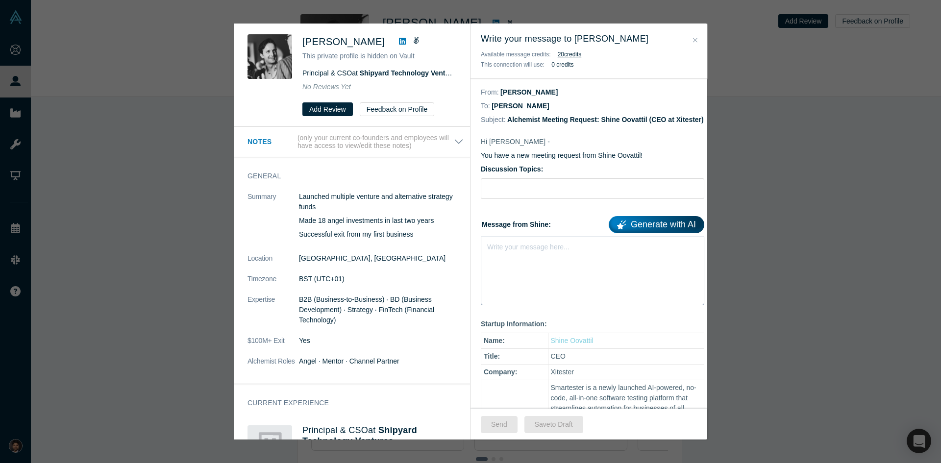
click at [535, 275] on div "Write your message here..." at bounding box center [593, 271] width 224 height 69
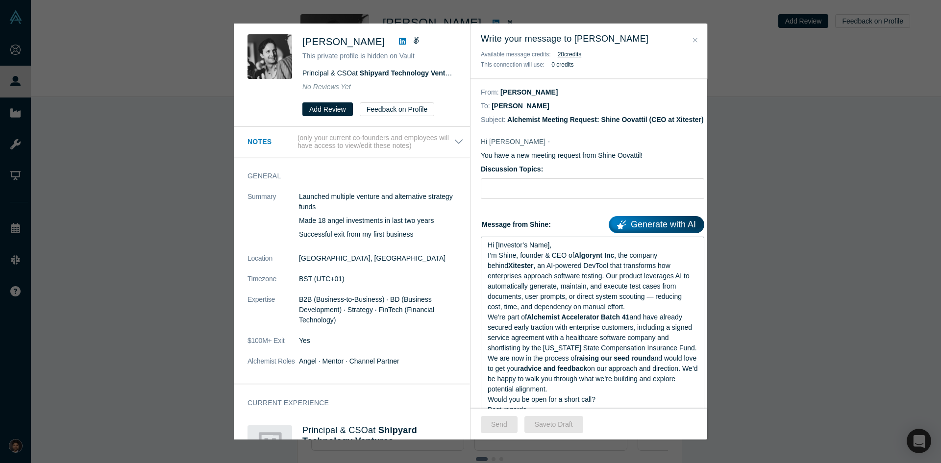
click at [560, 250] on div "Hi [Investor’s Name]," at bounding box center [593, 245] width 210 height 10
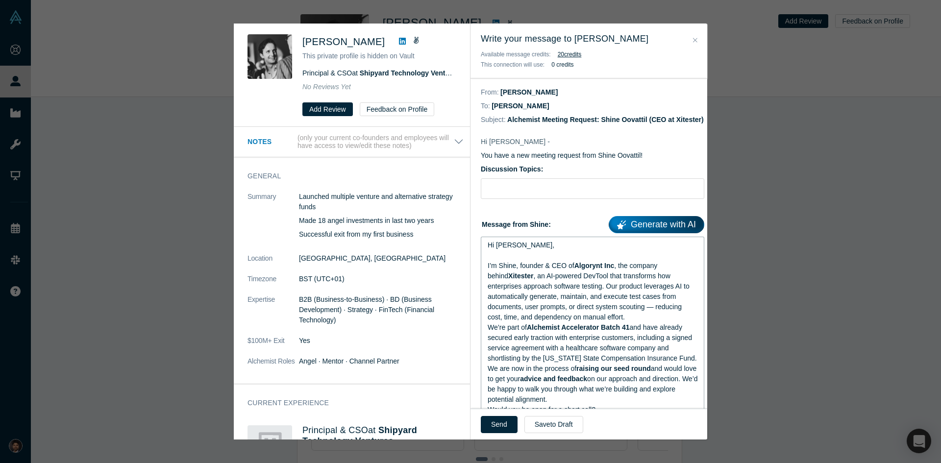
click at [649, 323] on div "I’m Shine, founder & CEO of Algorynt Inc , the company behind [PERSON_NAME] , a…" at bounding box center [593, 292] width 210 height 62
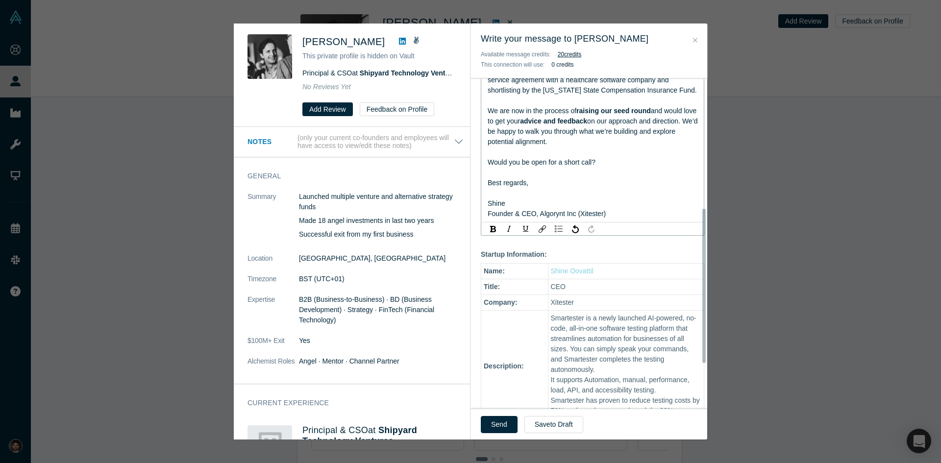
scroll to position [295, 0]
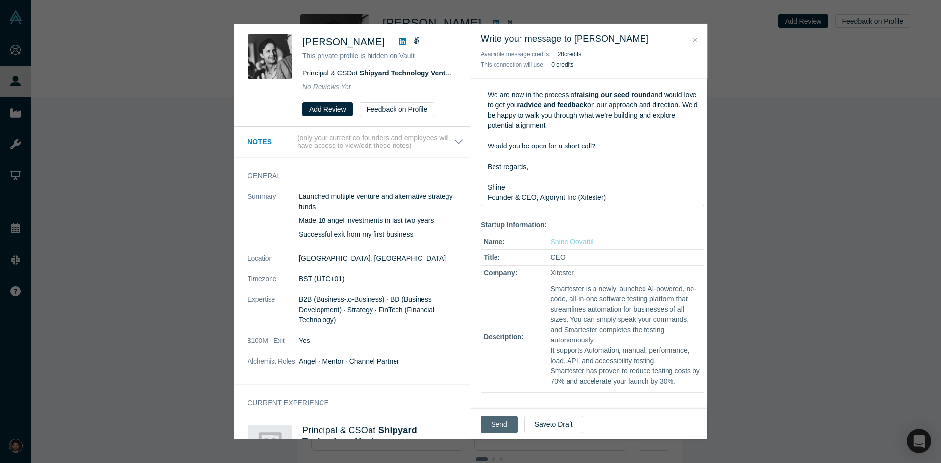
click at [497, 427] on button "Send" at bounding box center [499, 424] width 37 height 17
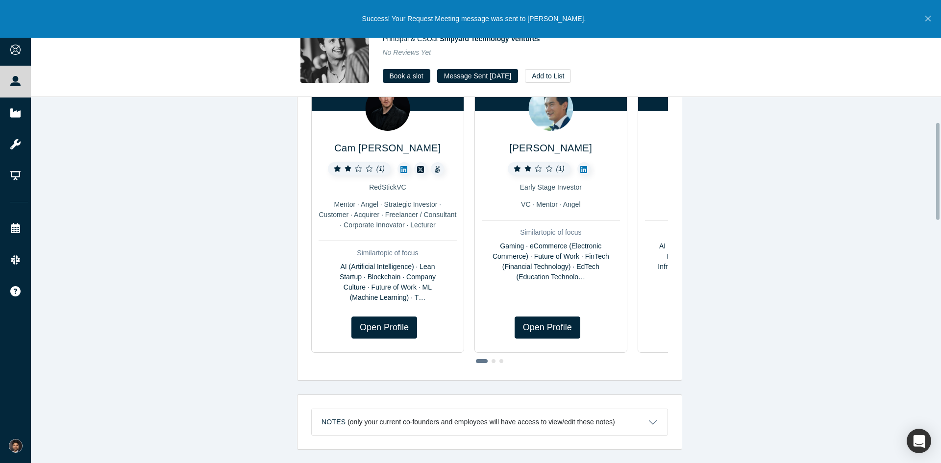
scroll to position [0, 0]
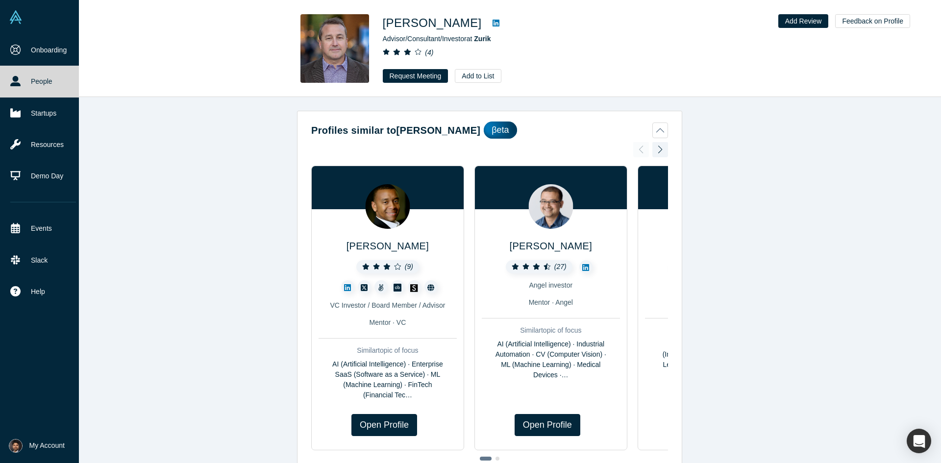
click at [26, 83] on link "People" at bounding box center [43, 81] width 86 height 31
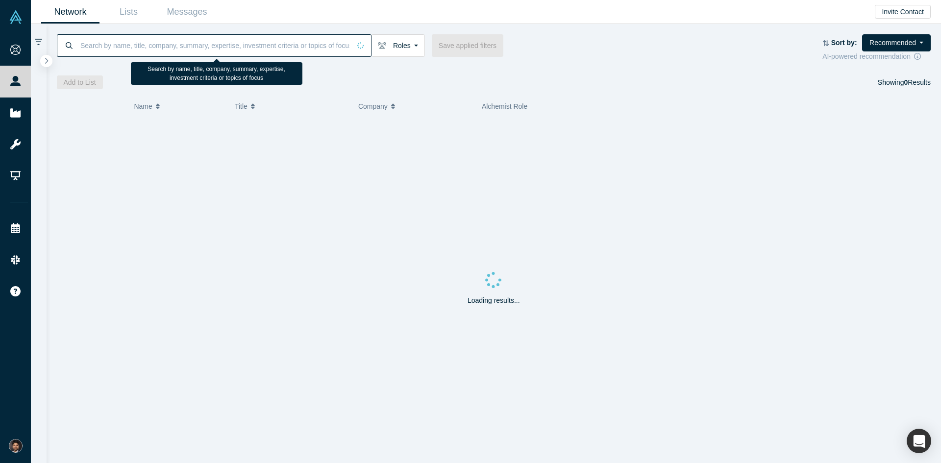
click at [186, 44] on input at bounding box center [214, 45] width 271 height 23
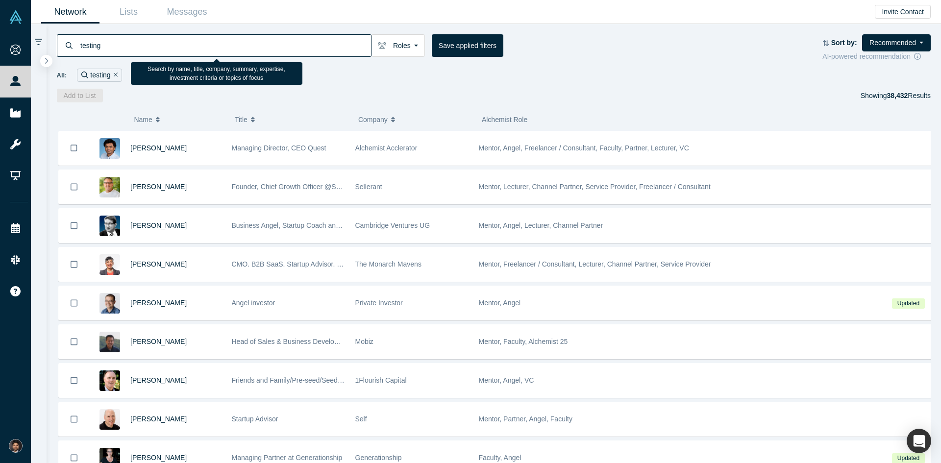
type input "testing"
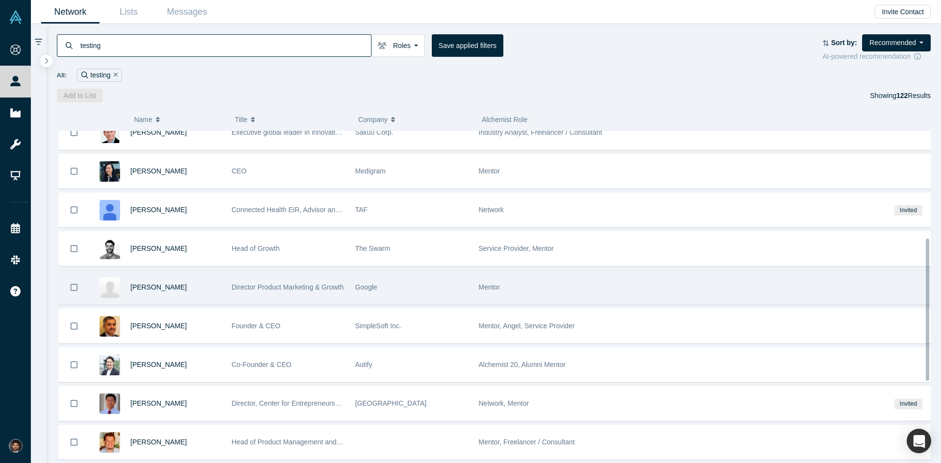
scroll to position [294, 0]
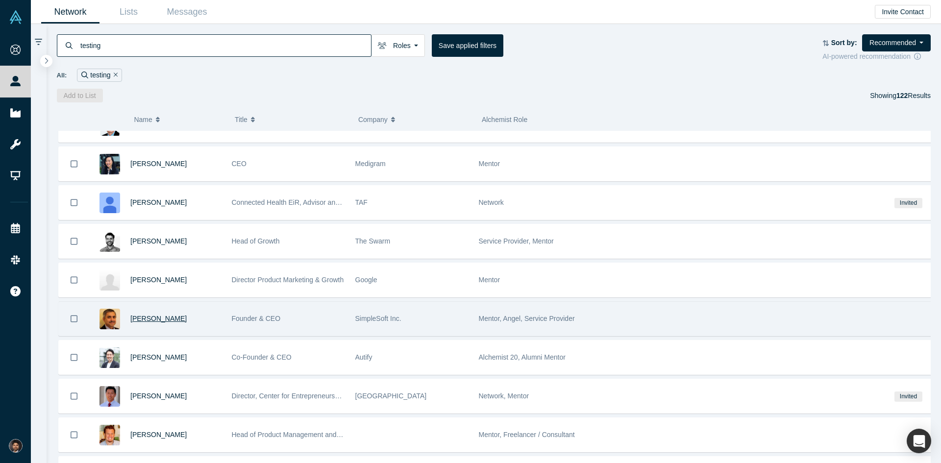
click at [159, 318] on span "[PERSON_NAME]" at bounding box center [158, 319] width 56 height 8
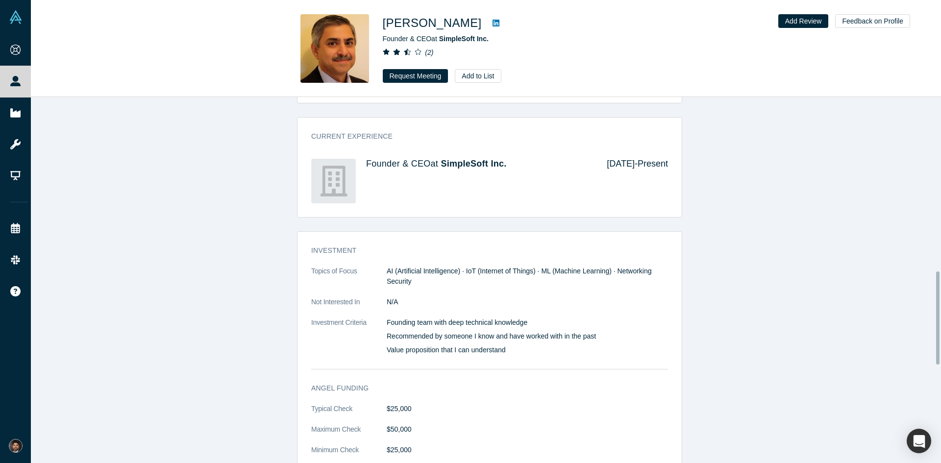
scroll to position [686, 0]
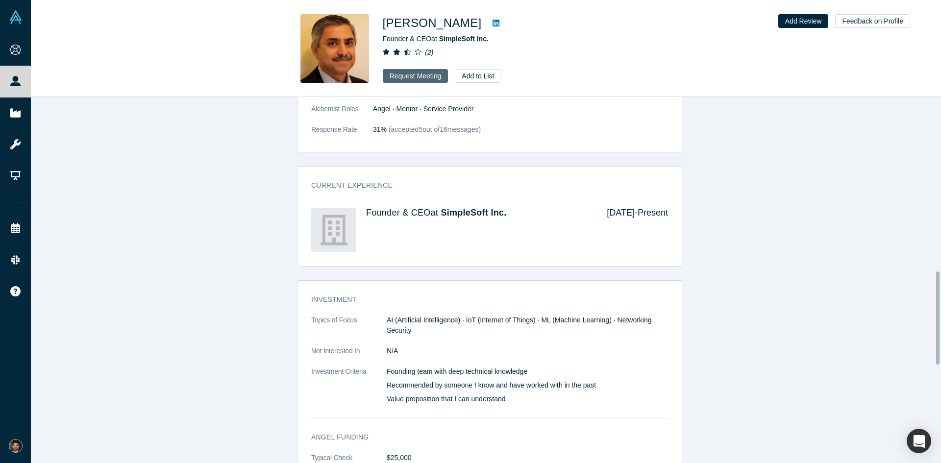
click at [405, 77] on button "Request Meeting" at bounding box center [416, 76] width 66 height 14
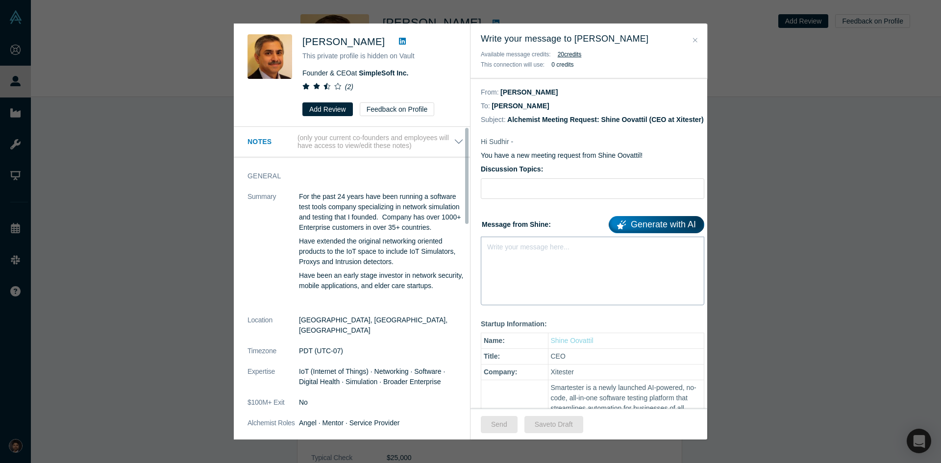
click at [497, 267] on div "Write your message here..." at bounding box center [593, 271] width 224 height 69
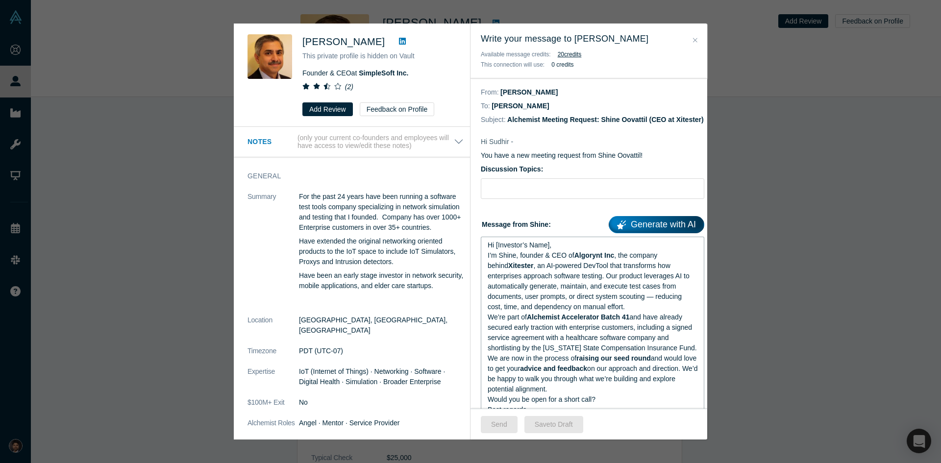
click at [555, 250] on div "Hi [Investor’s Name]," at bounding box center [593, 245] width 210 height 10
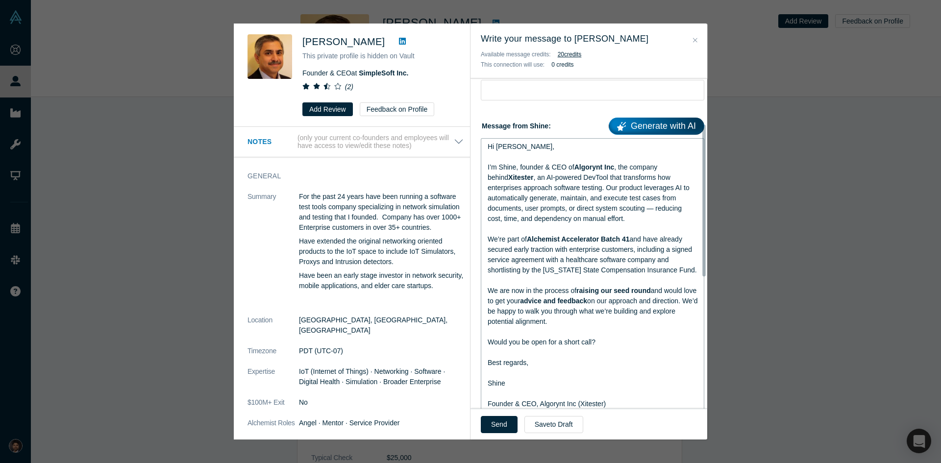
scroll to position [109, 0]
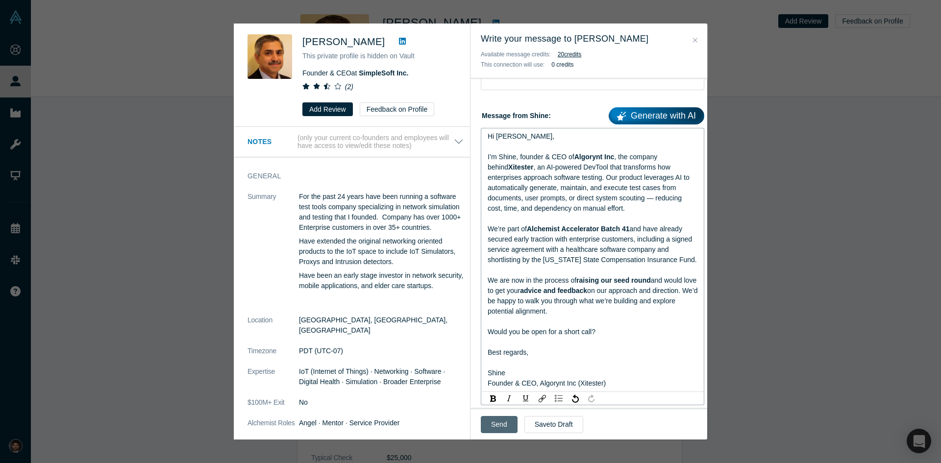
click at [501, 423] on button "Send" at bounding box center [499, 424] width 37 height 17
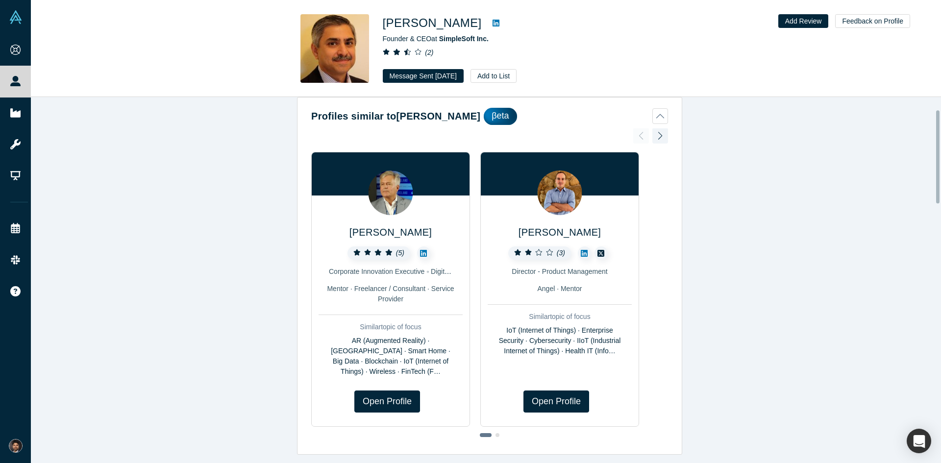
scroll to position [49, 0]
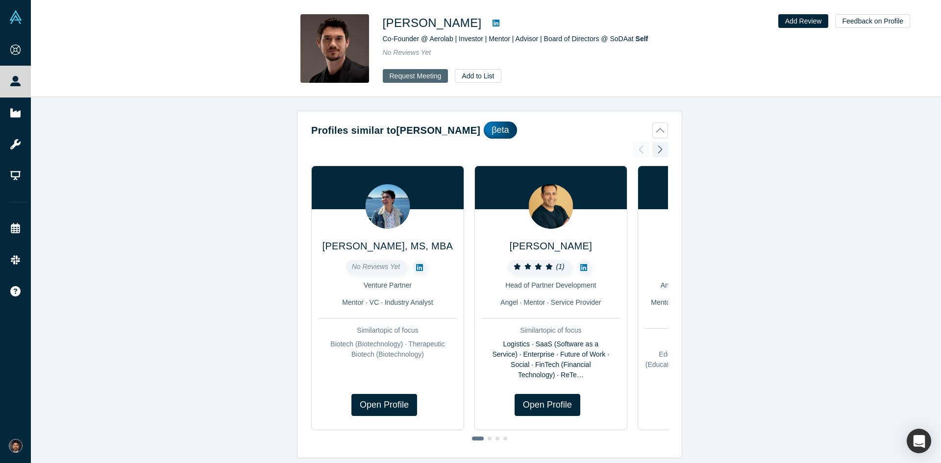
click at [435, 78] on button "Request Meeting" at bounding box center [416, 76] width 66 height 14
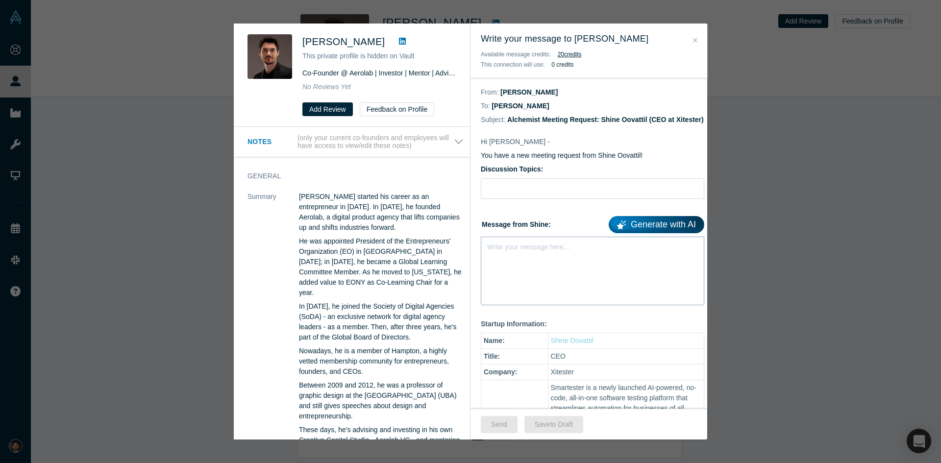
click at [556, 290] on div "Write your message here..." at bounding box center [593, 271] width 224 height 69
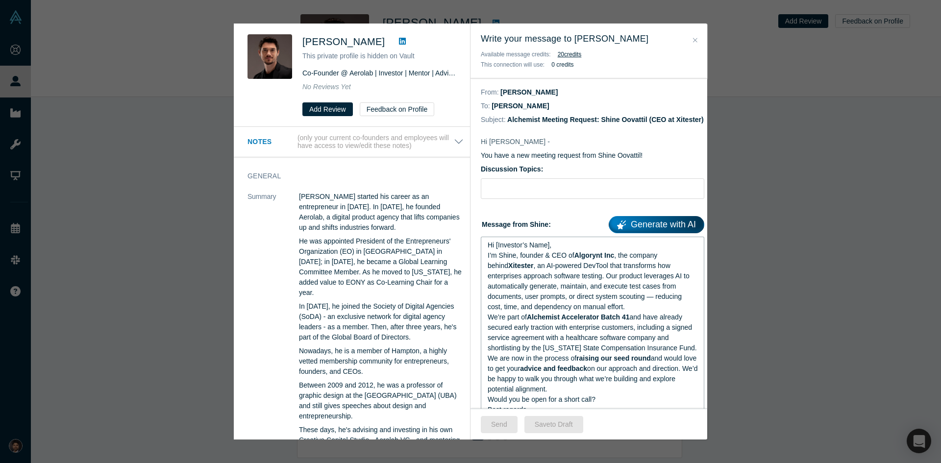
click at [565, 250] on div "Hi [Investor’s Name]," at bounding box center [593, 245] width 210 height 10
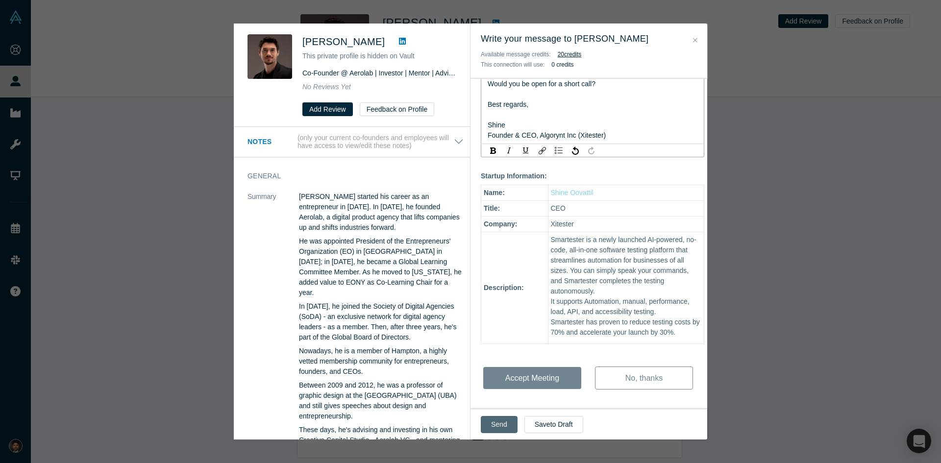
scroll to position [361, 0]
click at [492, 426] on button "Send" at bounding box center [499, 424] width 37 height 17
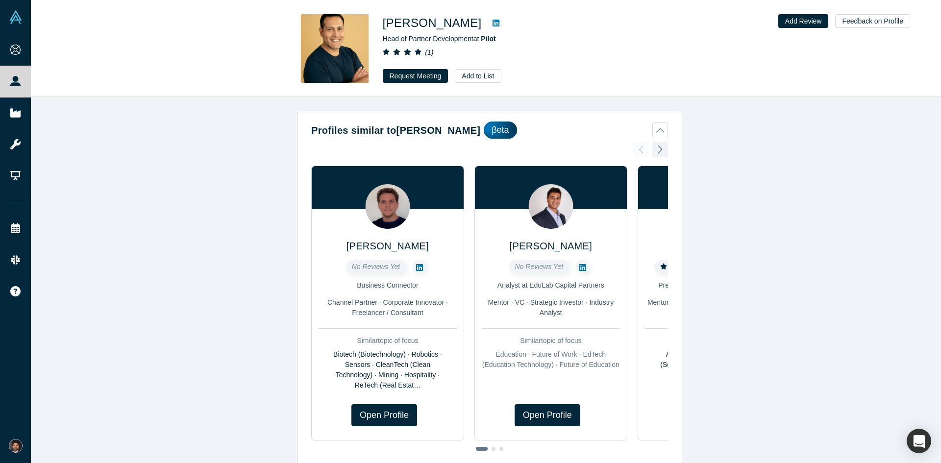
click at [658, 149] on div at bounding box center [660, 150] width 16 height 22
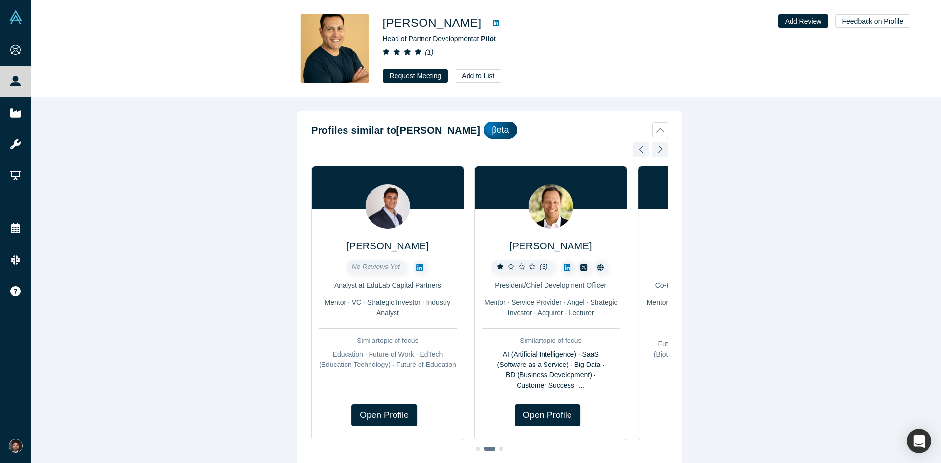
click at [658, 149] on div at bounding box center [660, 150] width 16 height 22
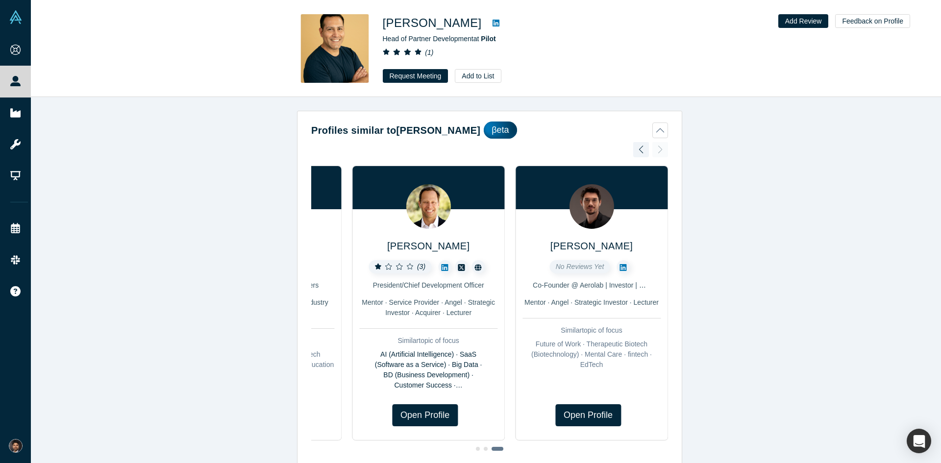
click at [658, 149] on div "Marius Calmet No Reviews Yet Business Connector Channel Partner · Corporate Inn…" at bounding box center [489, 300] width 357 height 316
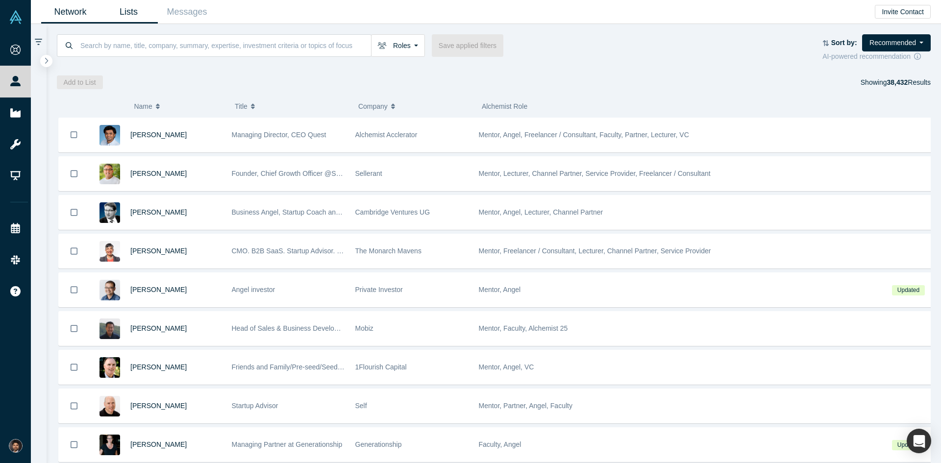
click at [131, 14] on link "Lists" at bounding box center [129, 11] width 58 height 23
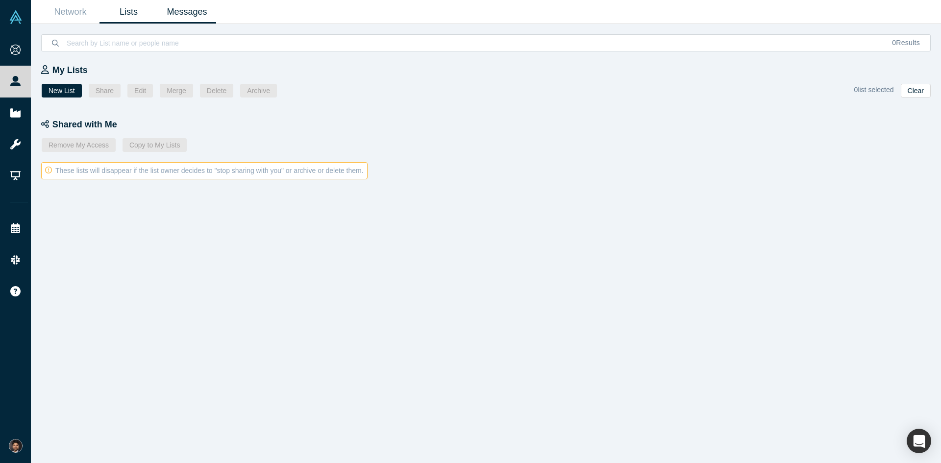
click at [200, 11] on link "Messages" at bounding box center [187, 11] width 58 height 23
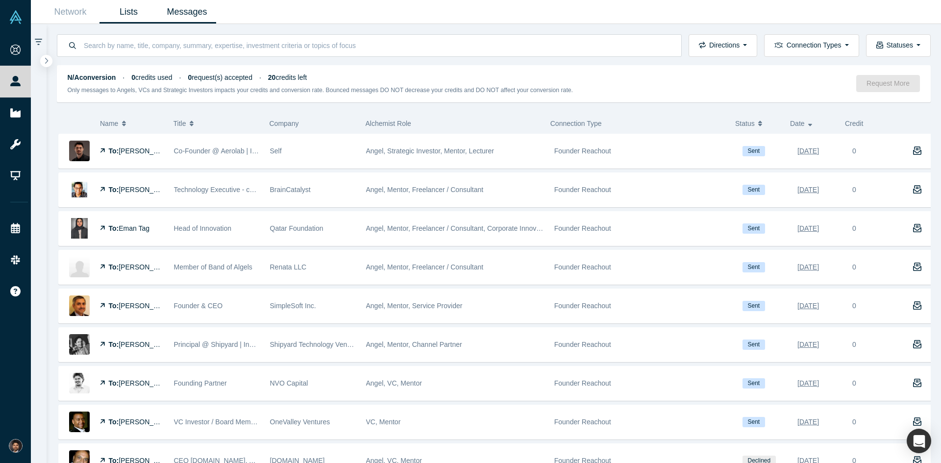
click at [132, 12] on link "Lists" at bounding box center [129, 11] width 58 height 23
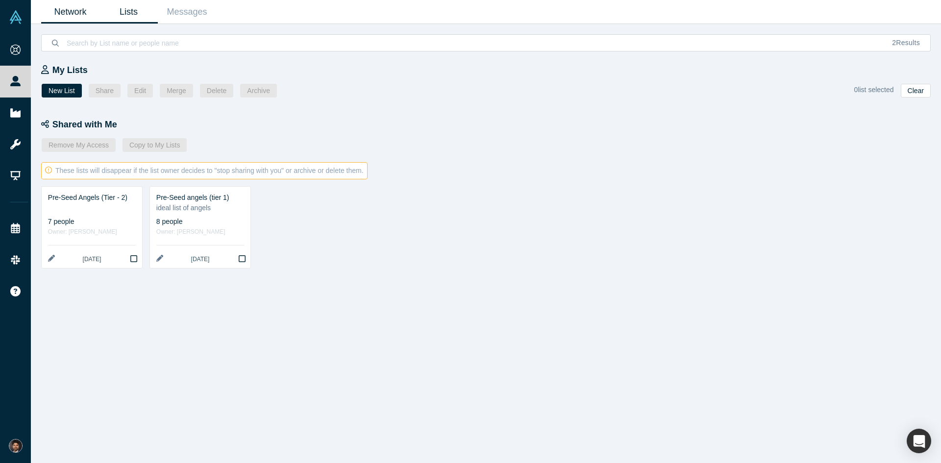
click at [66, 15] on link "Network" at bounding box center [70, 11] width 58 height 23
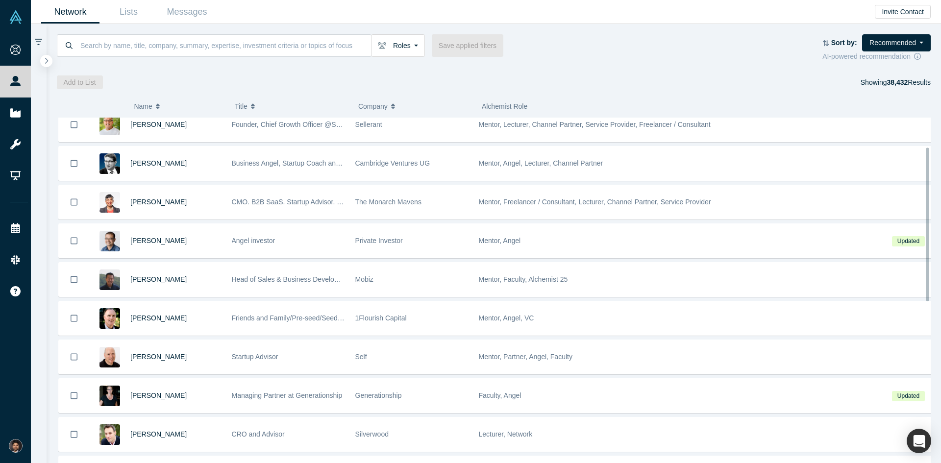
scroll to position [147, 0]
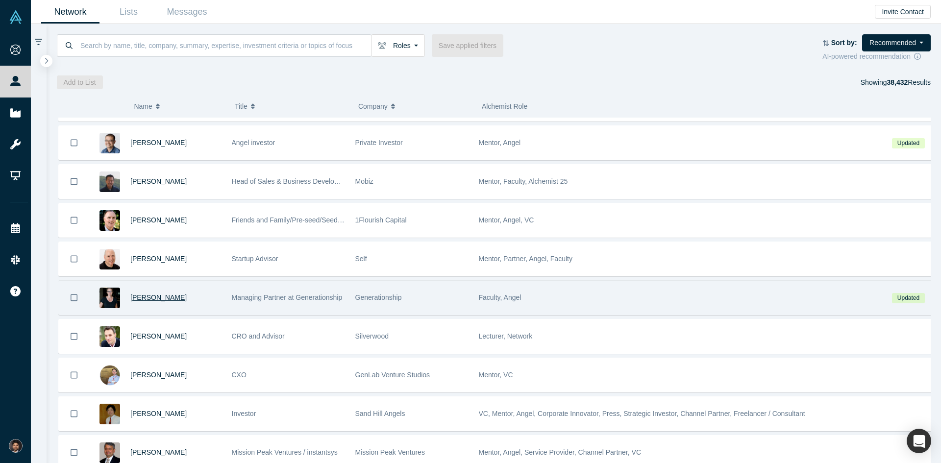
click at [174, 296] on span "Rachel Chalmers" at bounding box center [158, 298] width 56 height 8
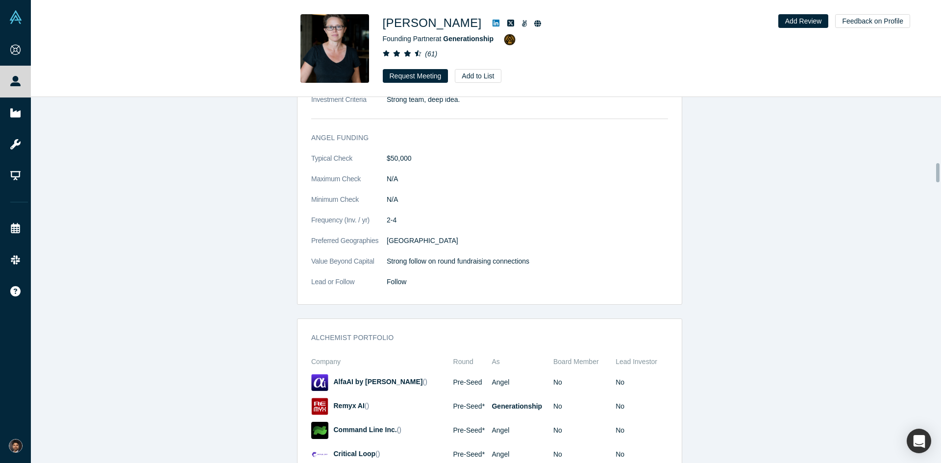
scroll to position [1275, 0]
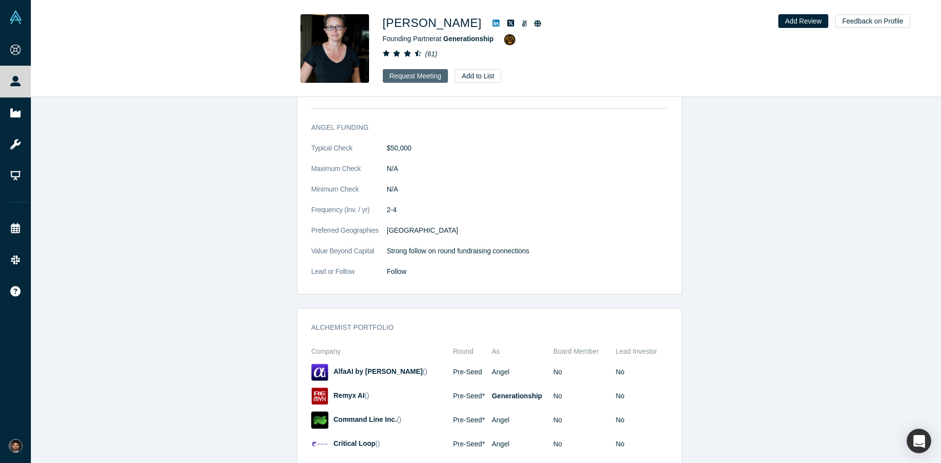
click at [425, 77] on button "Request Meeting" at bounding box center [416, 76] width 66 height 14
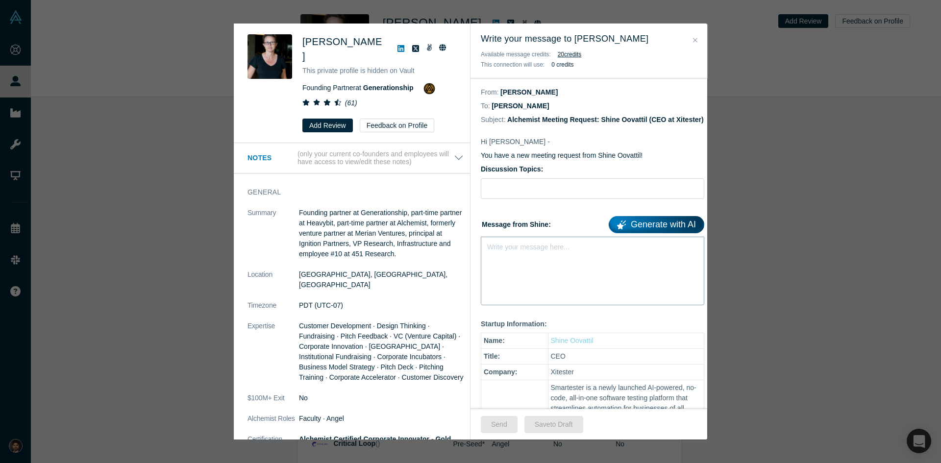
click at [568, 283] on div "Write your message here..." at bounding box center [593, 271] width 224 height 69
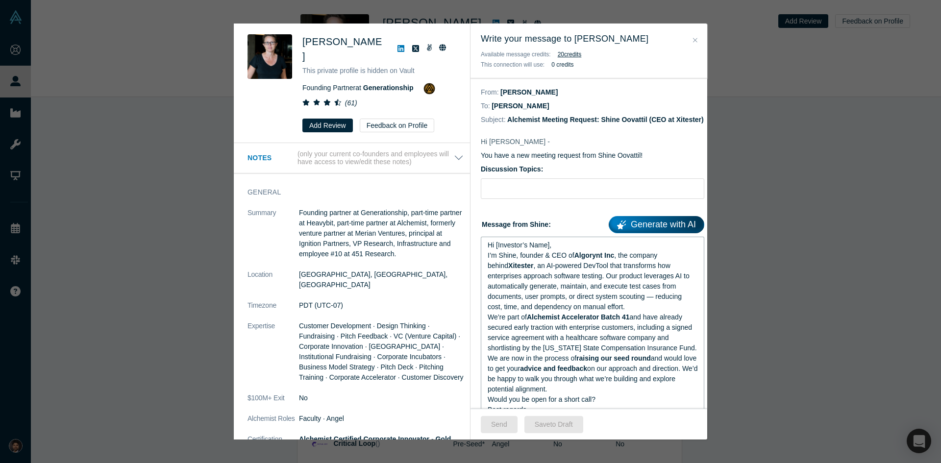
click at [563, 250] on div "Hi [Investor’s Name]," at bounding box center [593, 245] width 210 height 10
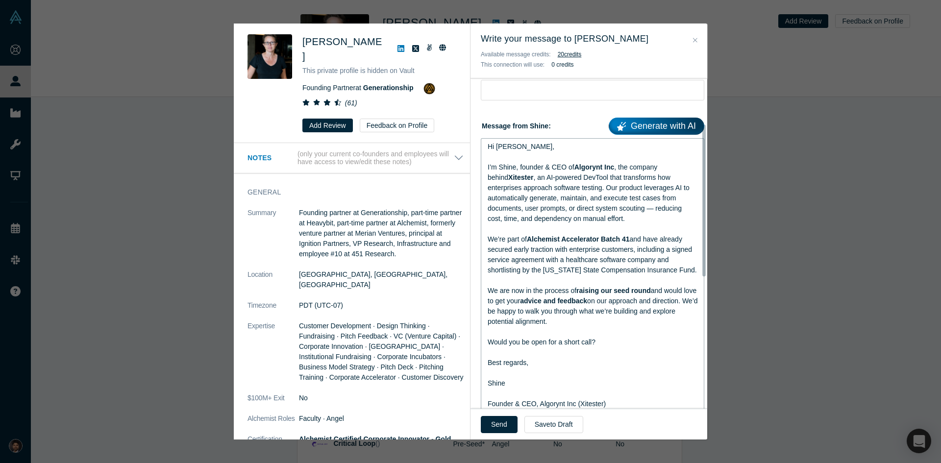
scroll to position [109, 0]
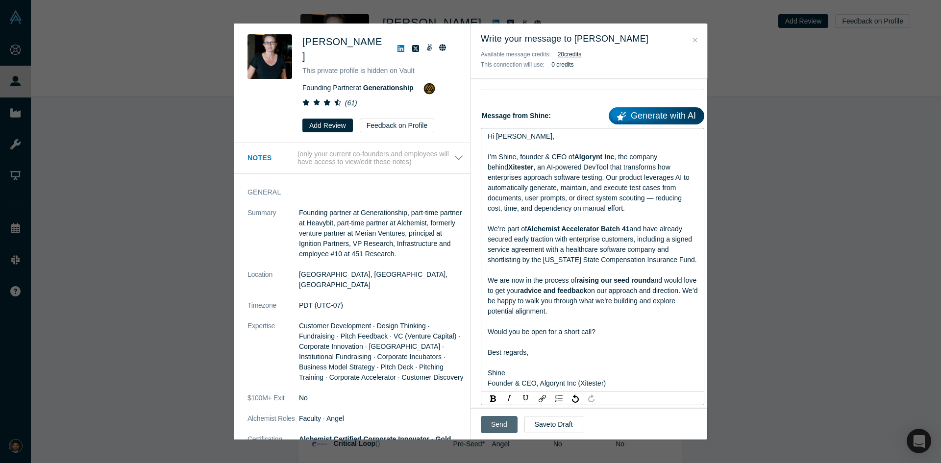
click at [495, 425] on button "Send" at bounding box center [499, 424] width 37 height 17
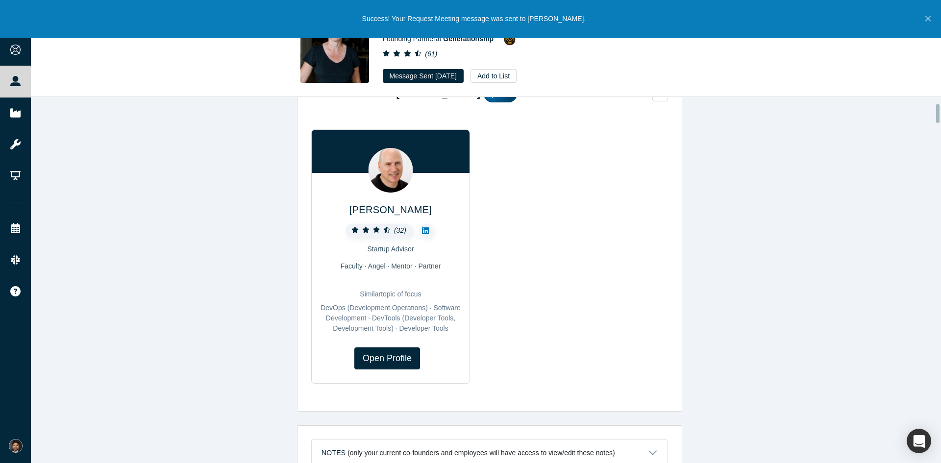
scroll to position [0, 0]
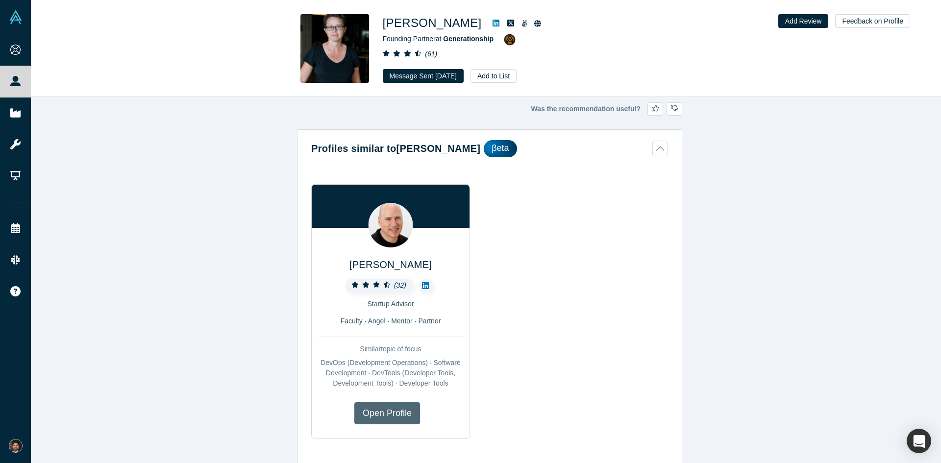
click at [385, 407] on link "Open Profile" at bounding box center [387, 413] width 66 height 22
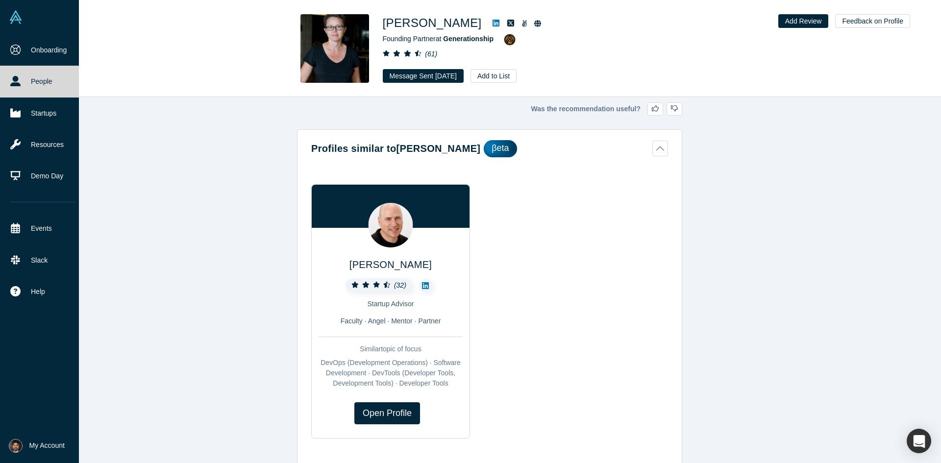
click at [48, 81] on link "People" at bounding box center [43, 81] width 86 height 31
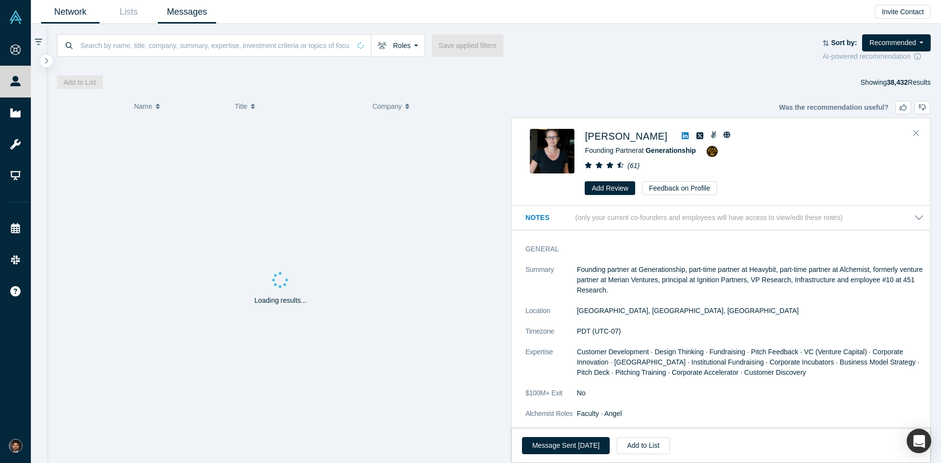
click at [188, 12] on link "Messages" at bounding box center [187, 11] width 58 height 23
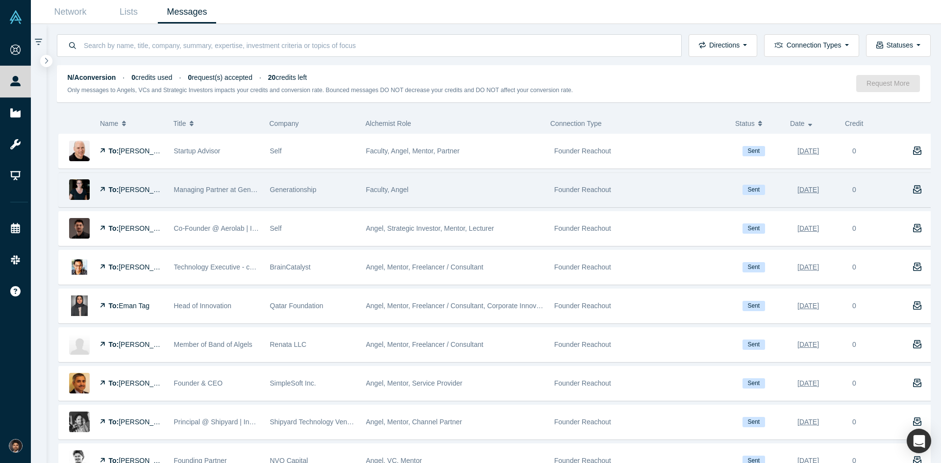
click at [213, 195] on div "Managing Partner at Generationship" at bounding box center [217, 190] width 86 height 34
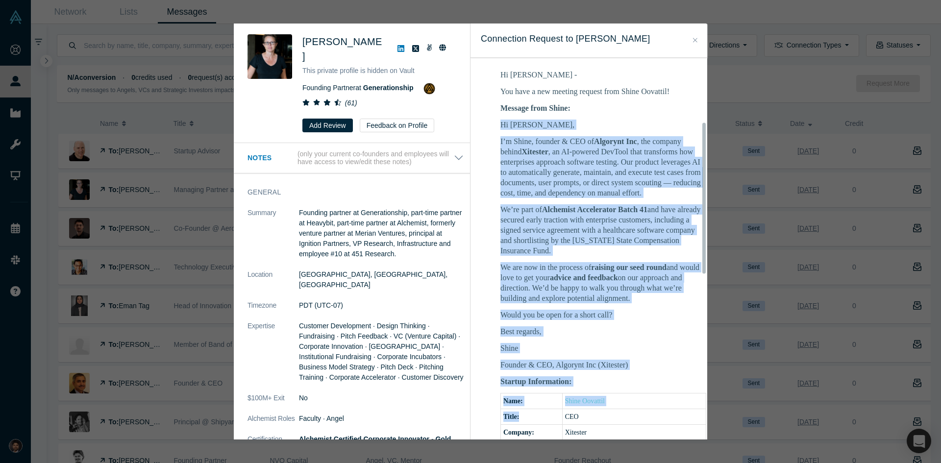
scroll to position [180, 0]
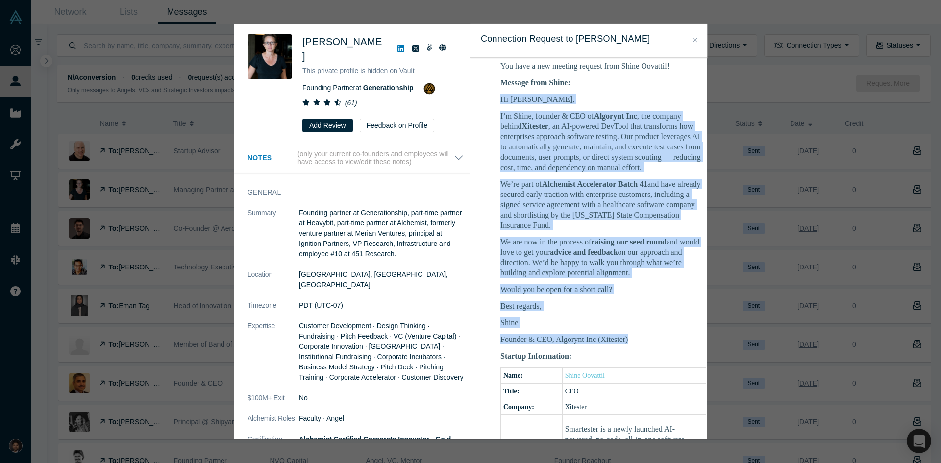
drag, startPoint x: 501, startPoint y: 228, endPoint x: 643, endPoint y: 356, distance: 190.9
click at [643, 345] on div "Hi [PERSON_NAME], I’m Shine, founder & CEO of Algorynt Inc , the company behind…" at bounding box center [603, 219] width 206 height 250
copy div "Hi [PERSON_NAME], I’m Shine, founder & CEO of Algorynt Inc , the company behind…"
click at [692, 43] on button "Close" at bounding box center [695, 40] width 10 height 11
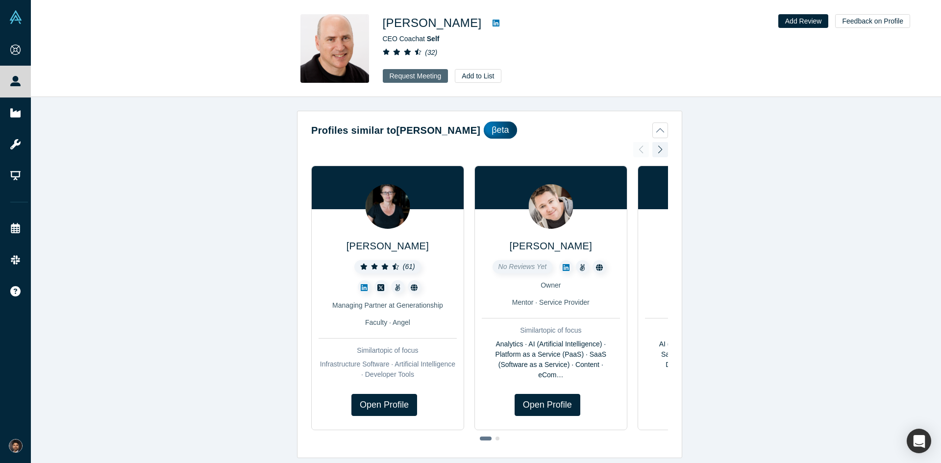
click at [420, 76] on button "Request Meeting" at bounding box center [416, 76] width 66 height 14
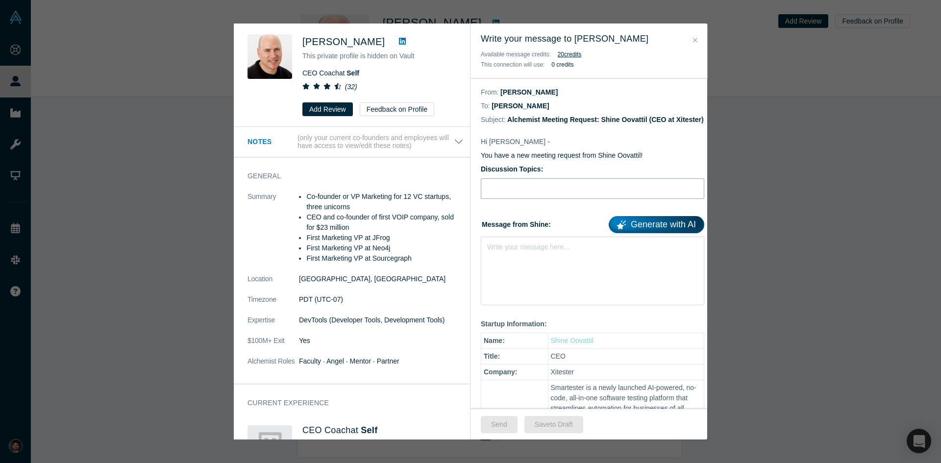
click at [501, 197] on input "Discussion Topics:" at bounding box center [593, 188] width 224 height 21
type input "Mentor Coach Guidance"
click at [498, 272] on div "Write your message here..." at bounding box center [593, 271] width 224 height 69
click at [536, 265] on div "Write your message here..." at bounding box center [593, 264] width 224 height 55
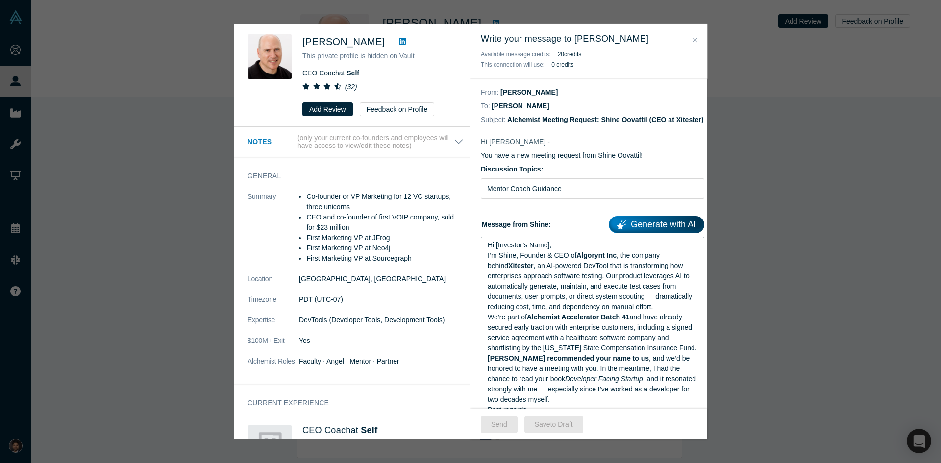
click at [551, 250] on div "Hi [Investor’s Name]," at bounding box center [593, 245] width 210 height 10
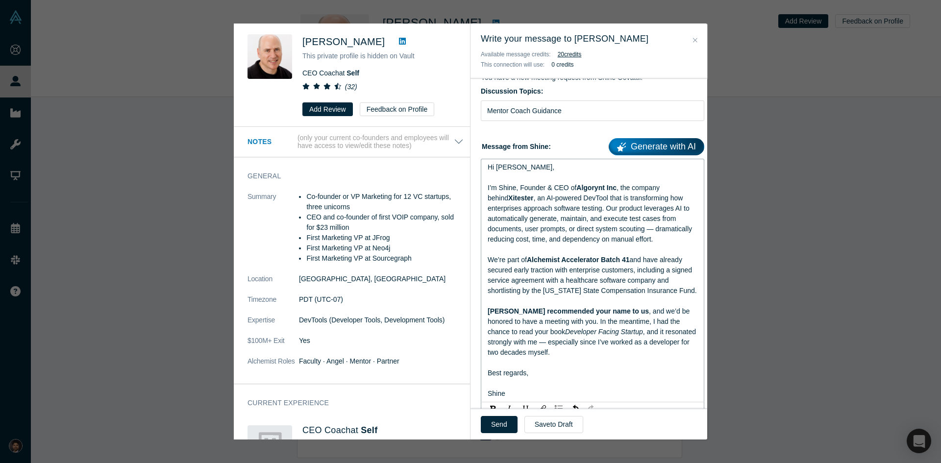
scroll to position [88, 0]
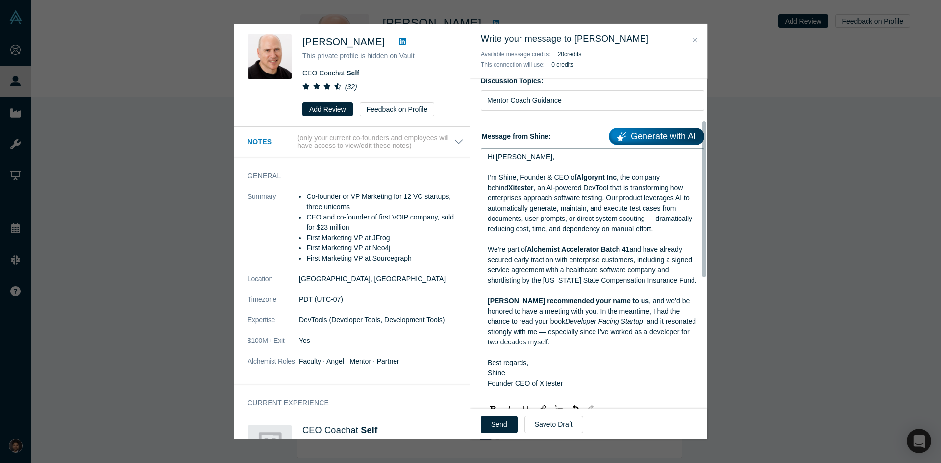
click at [612, 378] on div "Shine" at bounding box center [593, 373] width 210 height 10
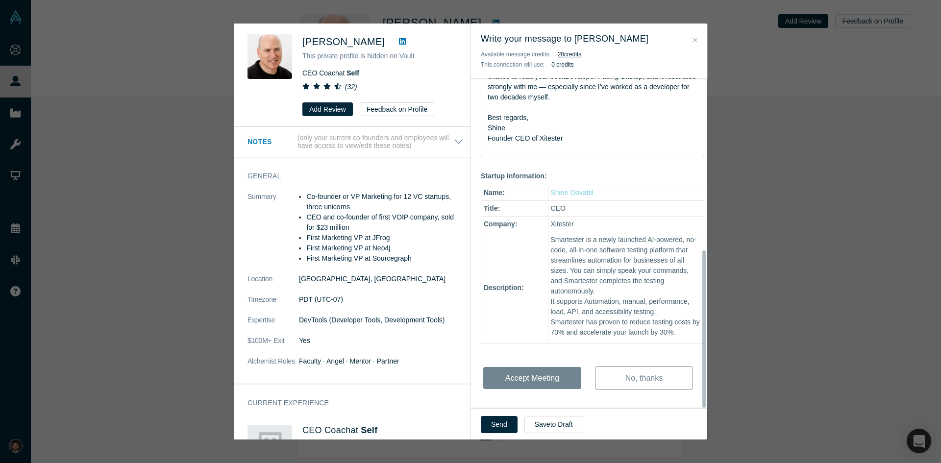
scroll to position [361, 0]
drag, startPoint x: 550, startPoint y: 373, endPoint x: 554, endPoint y: 369, distance: 6.2
click at [554, 369] on div "Hi Adam - You have a new meeting request from Shine Oovattil! Discussion Topics…" at bounding box center [593, 104] width 244 height 623
click at [501, 423] on button "Send" at bounding box center [499, 424] width 37 height 17
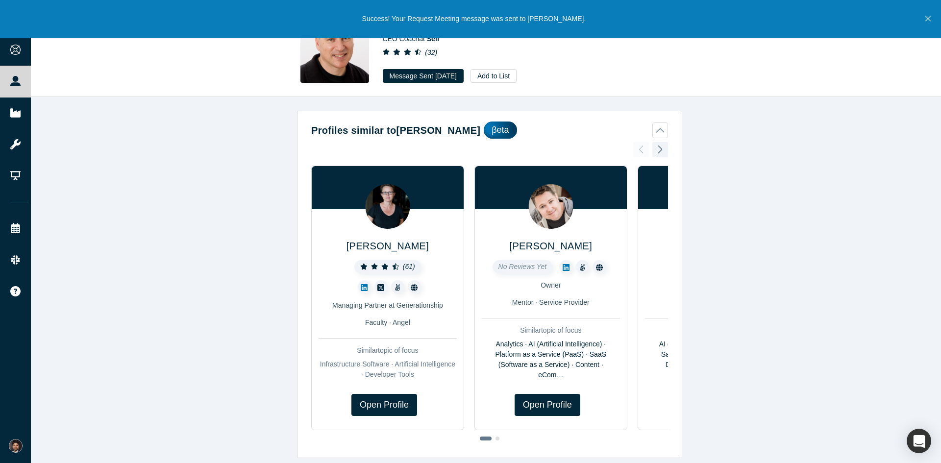
click at [658, 150] on div at bounding box center [660, 150] width 16 height 22
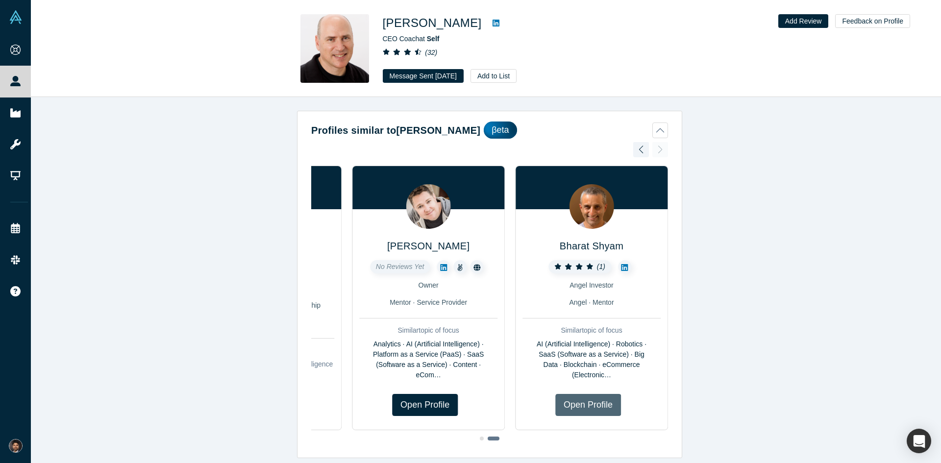
click at [581, 407] on link "Open Profile" at bounding box center [588, 405] width 66 height 22
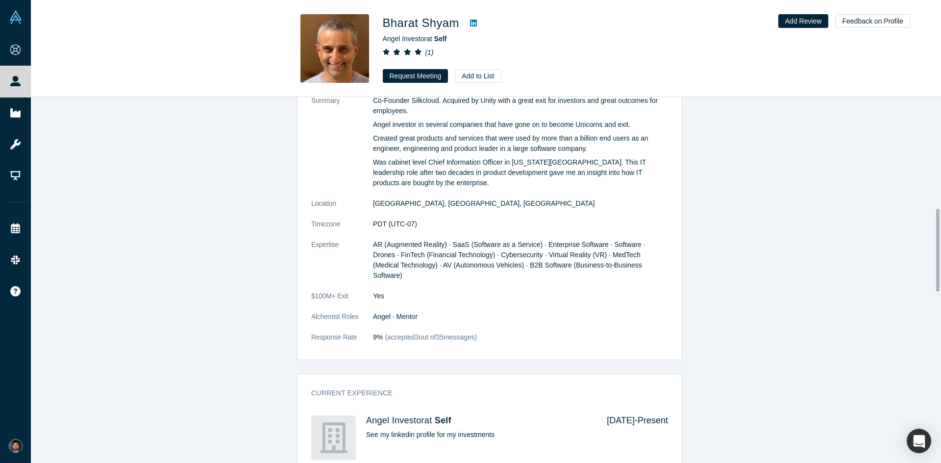
scroll to position [490, 0]
click at [424, 76] on button "Request Meeting" at bounding box center [416, 76] width 66 height 14
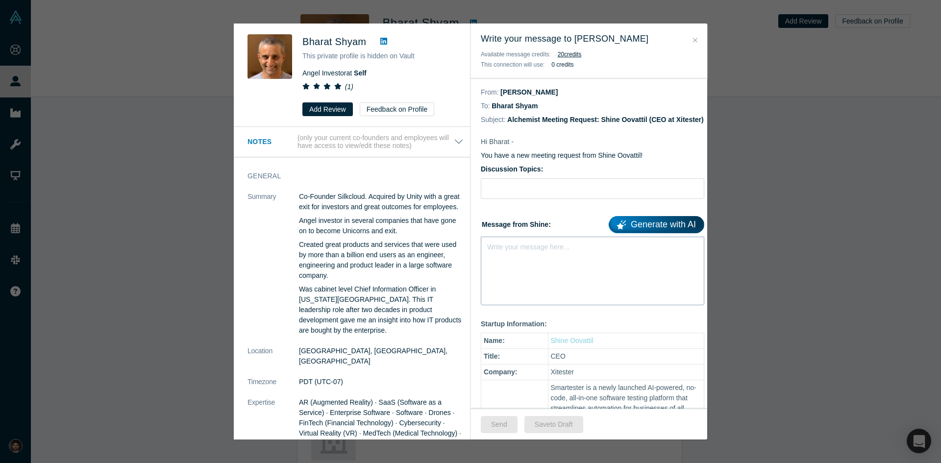
click at [521, 270] on div "Write your message here..." at bounding box center [593, 271] width 224 height 69
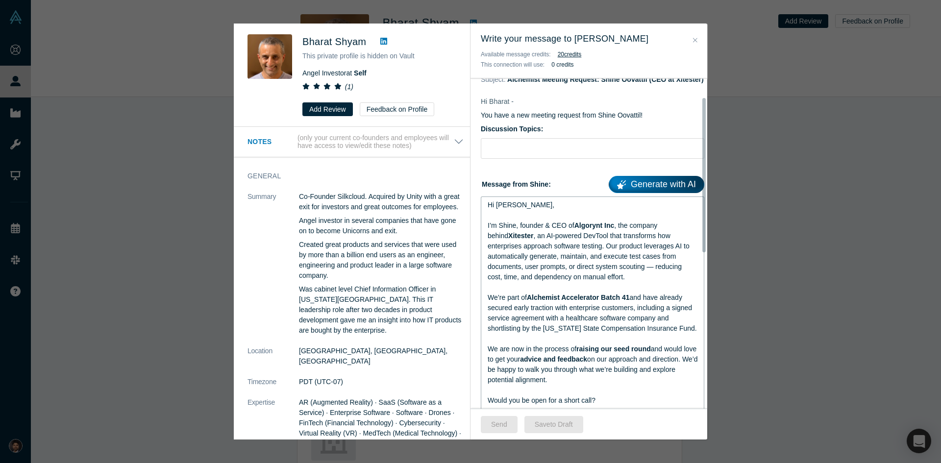
scroll to position [49, 0]
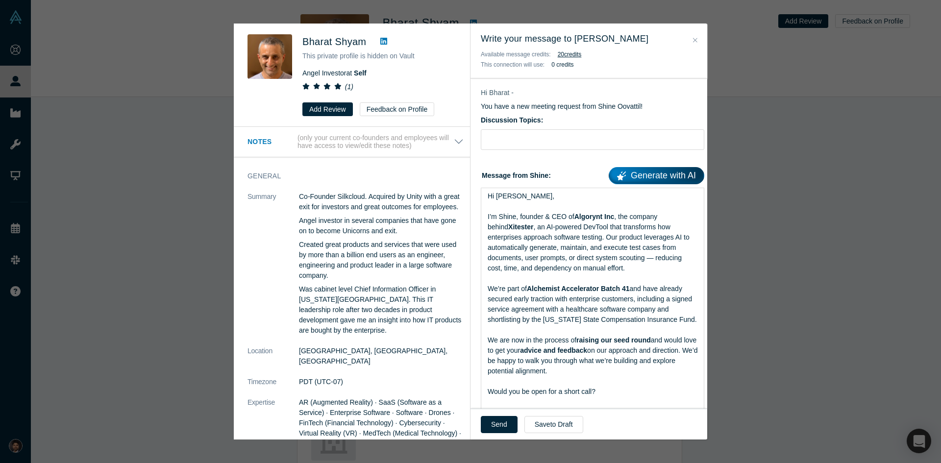
click at [604, 431] on div "Send Save to Draft" at bounding box center [589, 424] width 237 height 31
click at [539, 212] on div "rdw-editor" at bounding box center [593, 206] width 210 height 10
click at [539, 201] on div "Hi [PERSON_NAME]," at bounding box center [593, 196] width 210 height 10
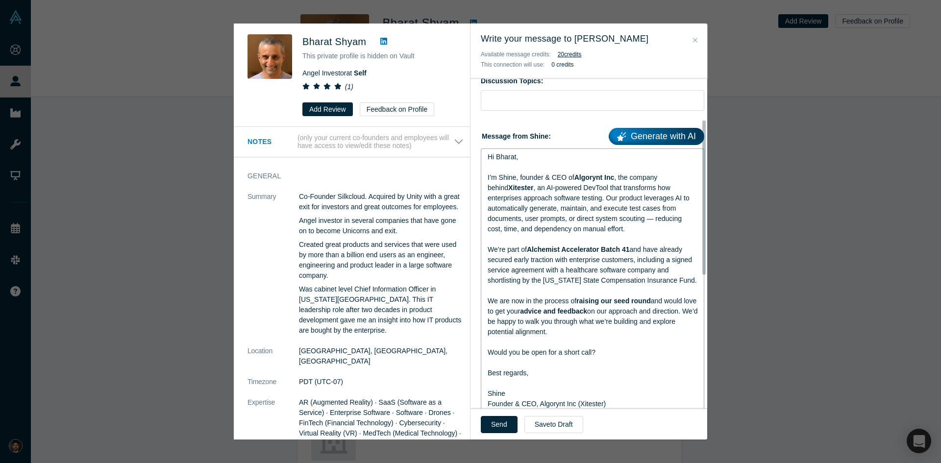
scroll to position [99, 0]
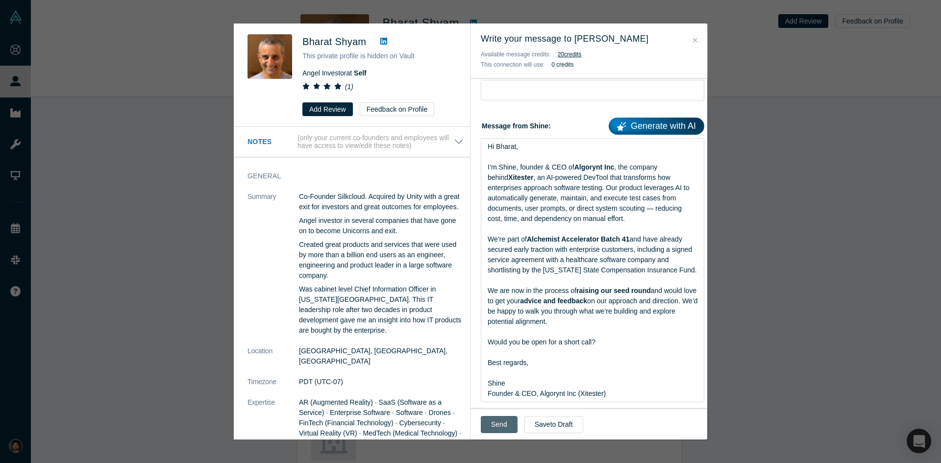
click at [493, 423] on button "Send" at bounding box center [499, 424] width 37 height 17
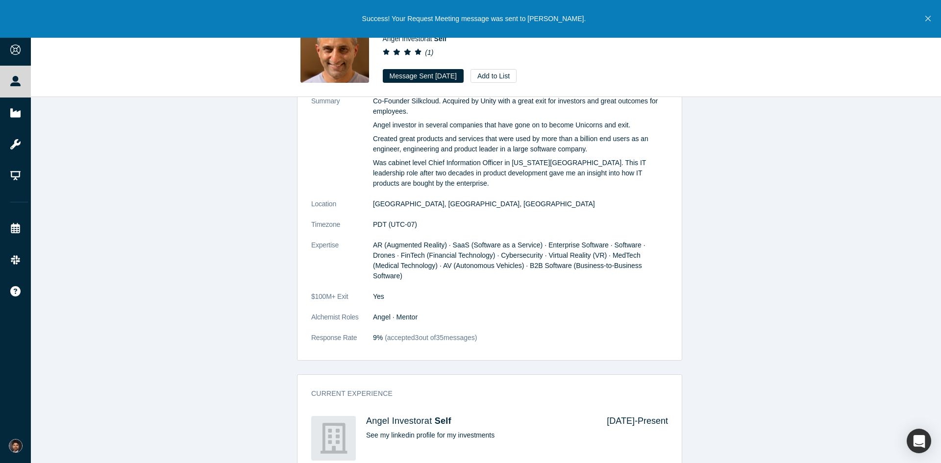
click at [930, 21] on icon "Close" at bounding box center [927, 18] width 5 height 5
